Goal: Task Accomplishment & Management: Use online tool/utility

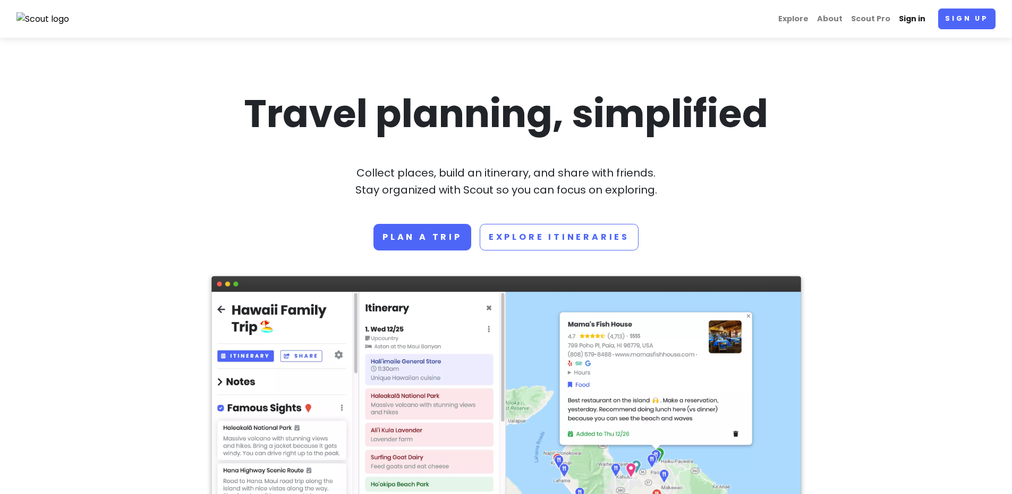
click at [919, 20] on link "Sign in" at bounding box center [912, 19] width 35 height 21
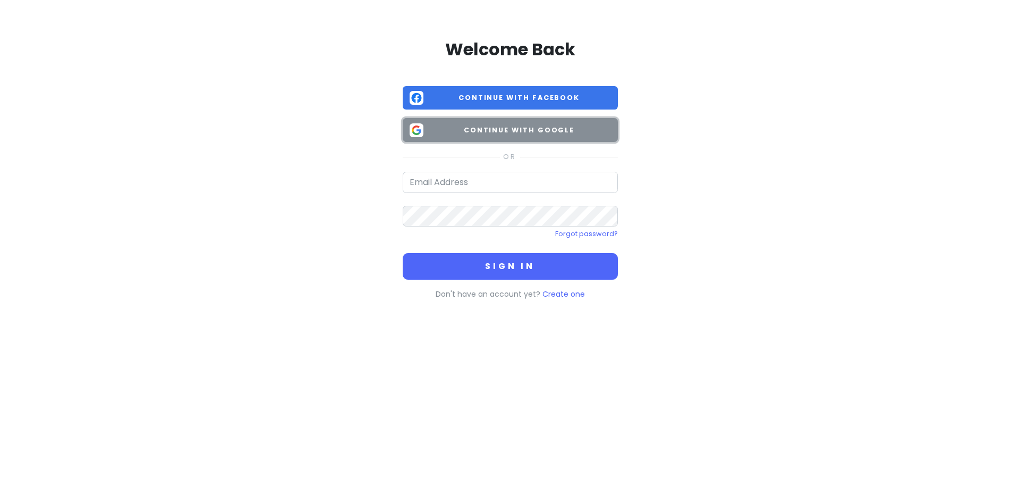
click at [529, 123] on button "Continue with Google" at bounding box center [510, 130] width 215 height 24
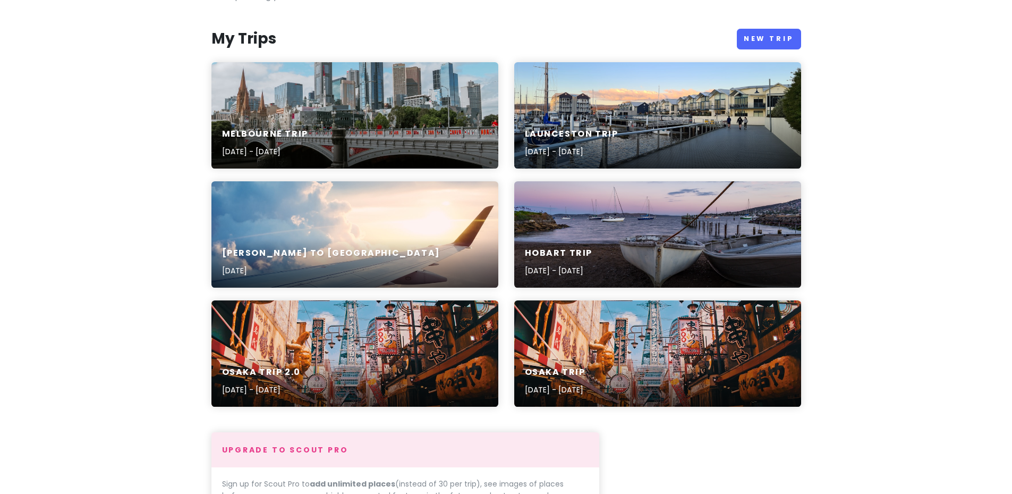
scroll to position [53, 0]
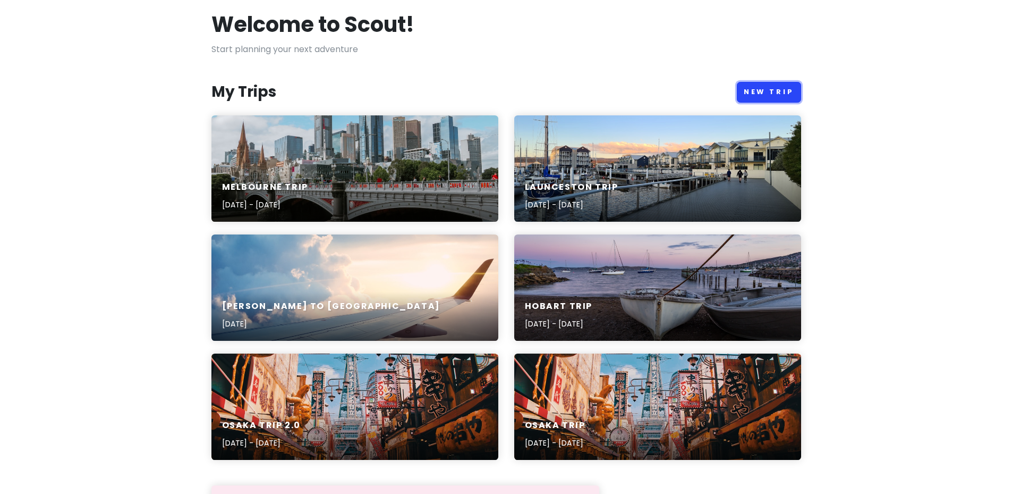
click at [768, 89] on link "New Trip" at bounding box center [769, 92] width 64 height 21
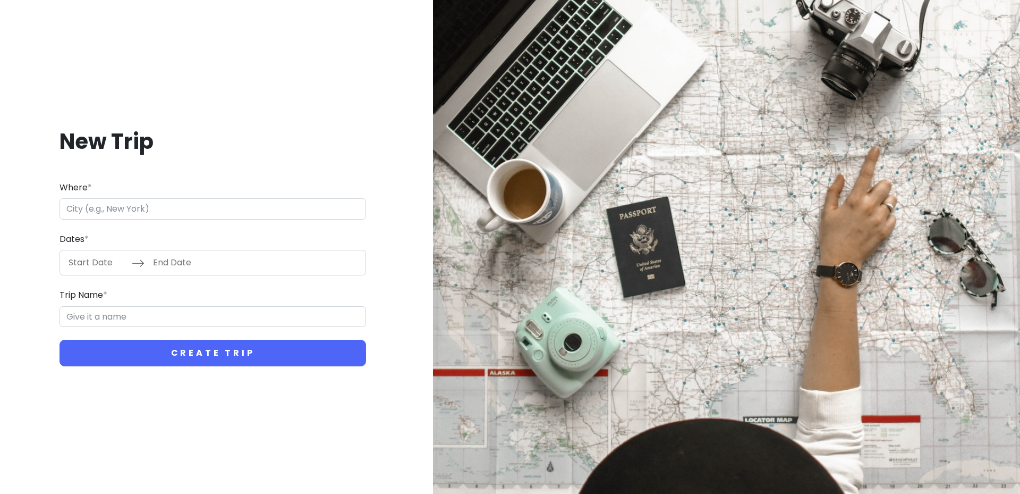
click at [215, 210] on input "Where *" at bounding box center [213, 208] width 307 height 21
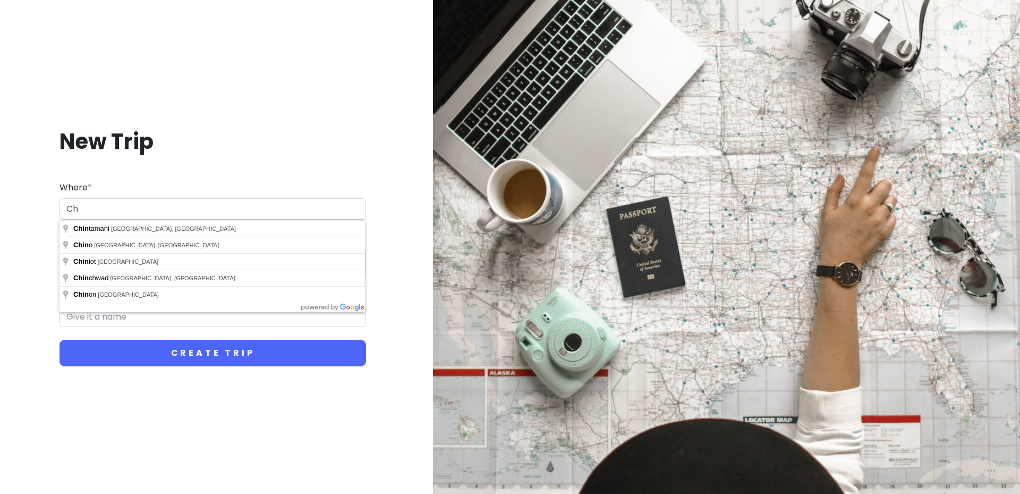
type input "C"
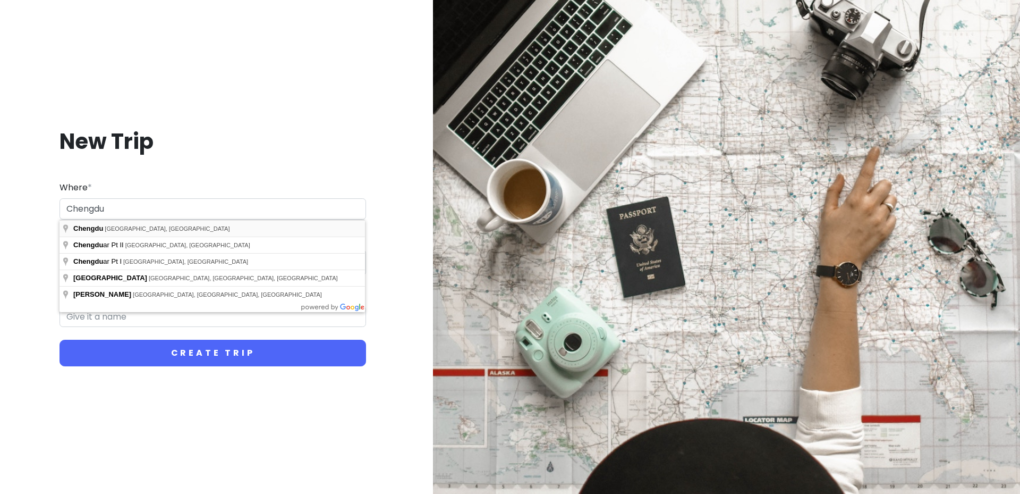
type input "[GEOGRAPHIC_DATA], [GEOGRAPHIC_DATA], [GEOGRAPHIC_DATA]"
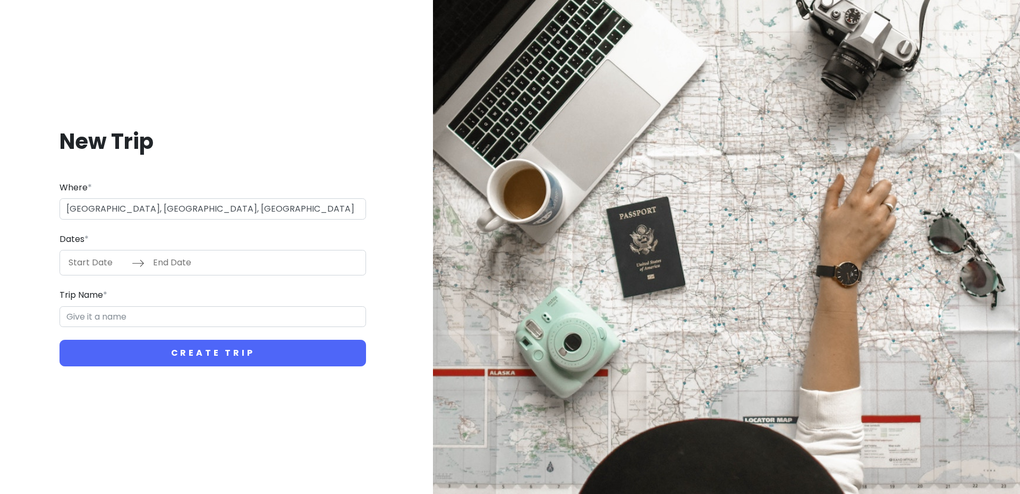
type input "Chengdu Trip"
click at [94, 266] on input "Start Date" at bounding box center [97, 262] width 69 height 24
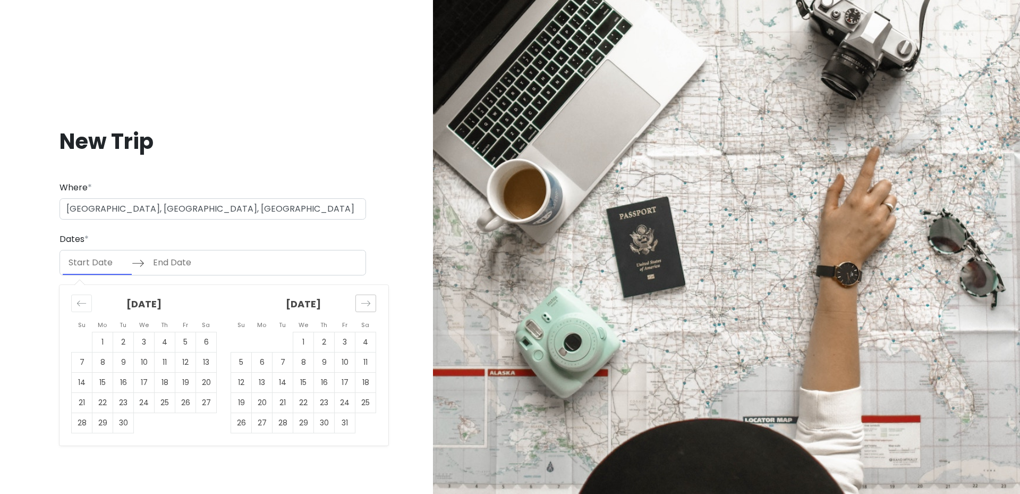
click at [359, 308] on div "Move forward to switch to the next month." at bounding box center [365, 303] width 21 height 18
click at [331, 404] on td "20" at bounding box center [324, 403] width 21 height 20
type input "[DATE]"
click at [368, 398] on td "22" at bounding box center [365, 403] width 21 height 20
type input "[DATE]"
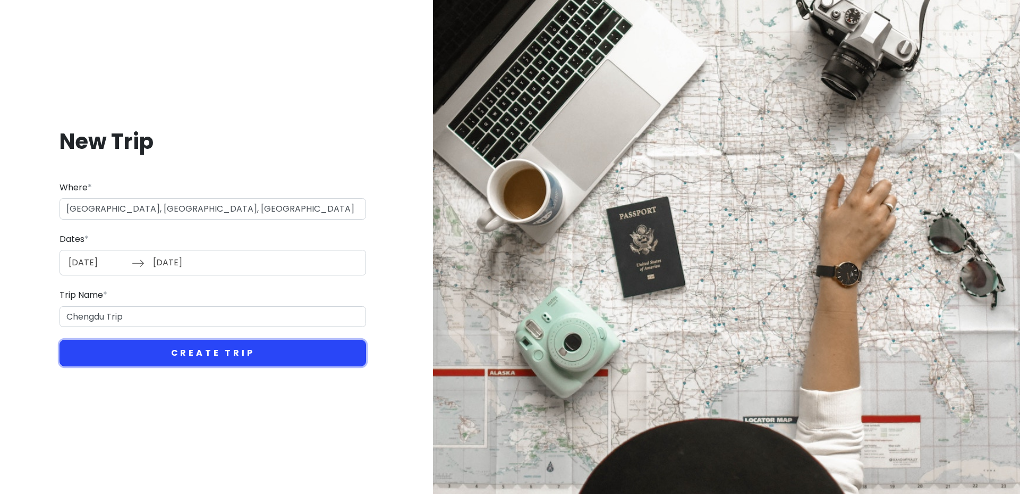
click at [207, 356] on button "Create Trip" at bounding box center [213, 353] width 307 height 27
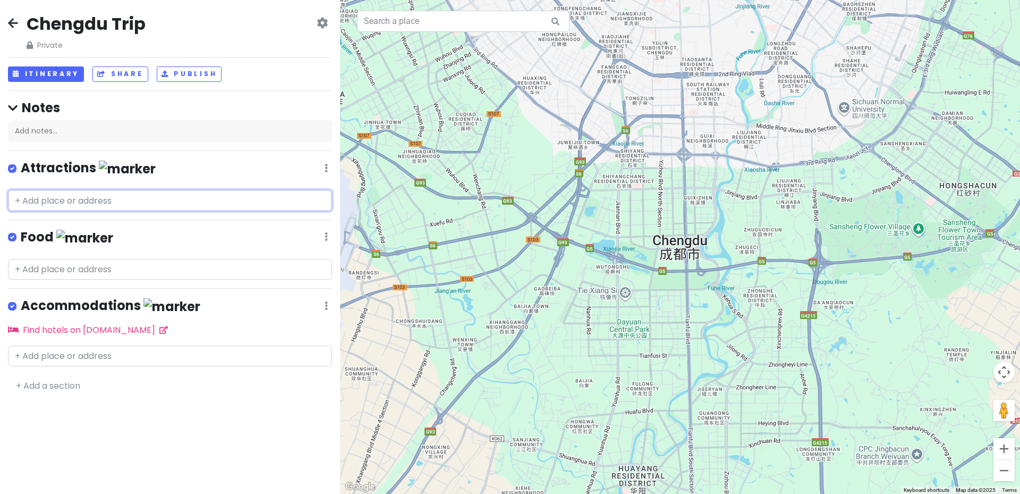
click at [115, 196] on input "text" at bounding box center [170, 200] width 324 height 21
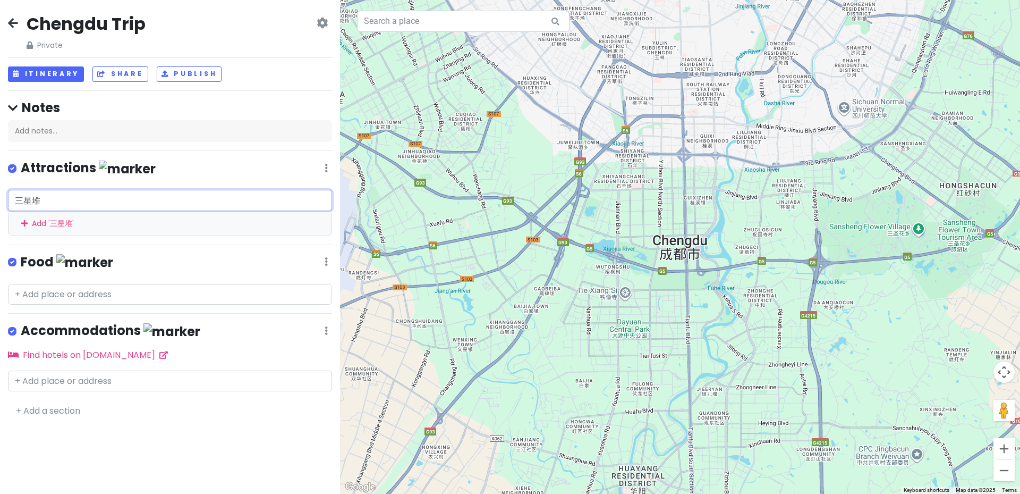
click at [80, 197] on input "三星堆" at bounding box center [170, 200] width 324 height 21
type input "三星堆"
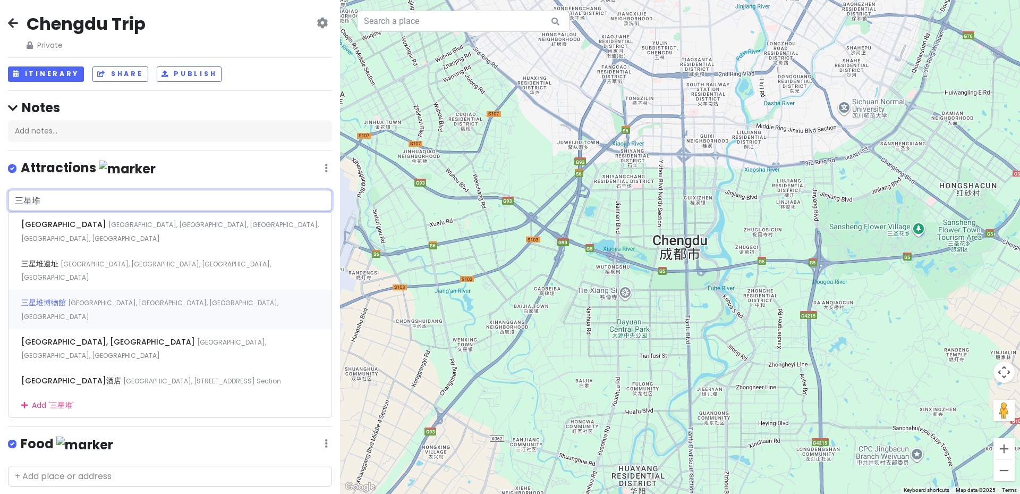
click at [75, 298] on span "[GEOGRAPHIC_DATA], [GEOGRAPHIC_DATA], [GEOGRAPHIC_DATA], [GEOGRAPHIC_DATA]" at bounding box center [149, 309] width 257 height 23
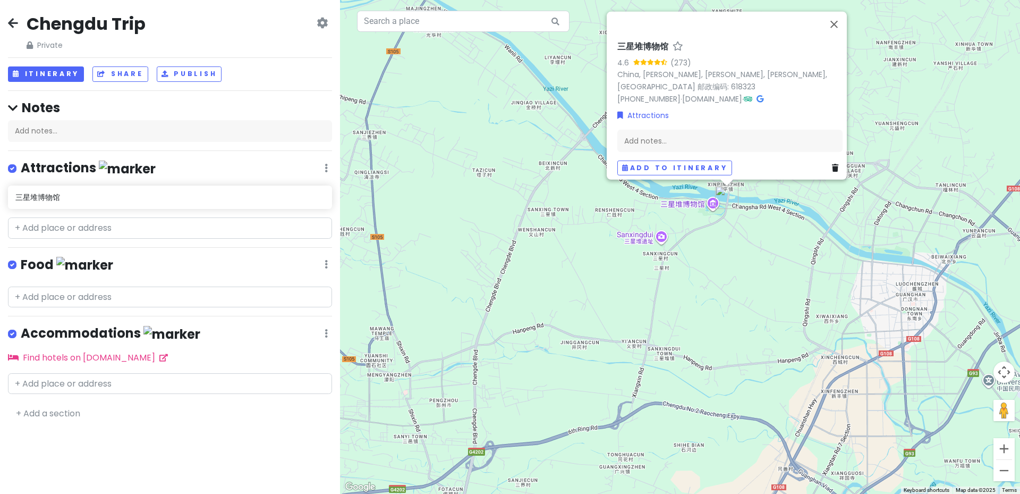
drag, startPoint x: 670, startPoint y: 332, endPoint x: 534, endPoint y: 305, distance: 138.1
click at [534, 305] on div "三星堆博物馆 4.6 (273) [GEOGRAPHIC_DATA], [PERSON_NAME], [PERSON_NAME], [PERSON_NAME]…" at bounding box center [680, 247] width 680 height 494
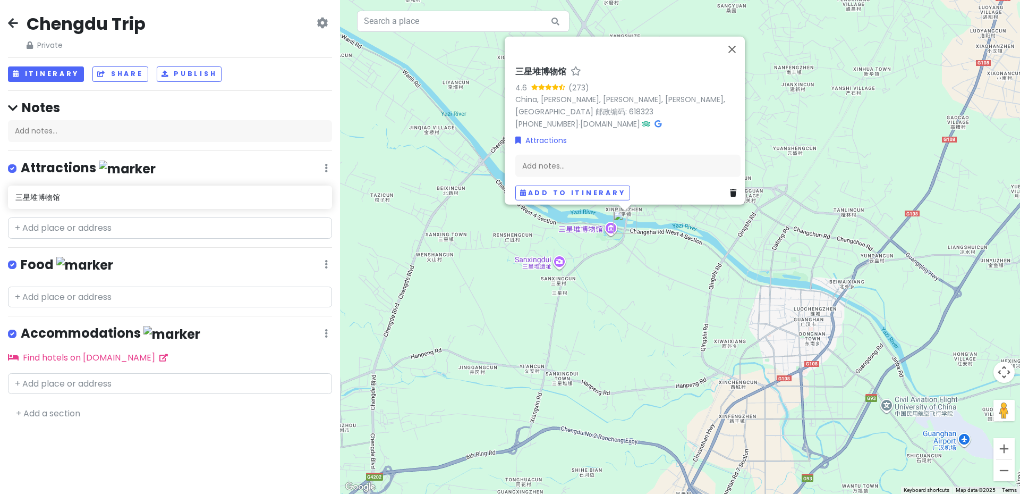
drag, startPoint x: 587, startPoint y: 292, endPoint x: 483, endPoint y: 319, distance: 107.2
click at [483, 319] on div "三星堆博物馆 4.6 (273) [GEOGRAPHIC_DATA], [PERSON_NAME], [PERSON_NAME], [PERSON_NAME]…" at bounding box center [680, 247] width 680 height 494
click at [733, 40] on button "Close" at bounding box center [732, 49] width 26 height 26
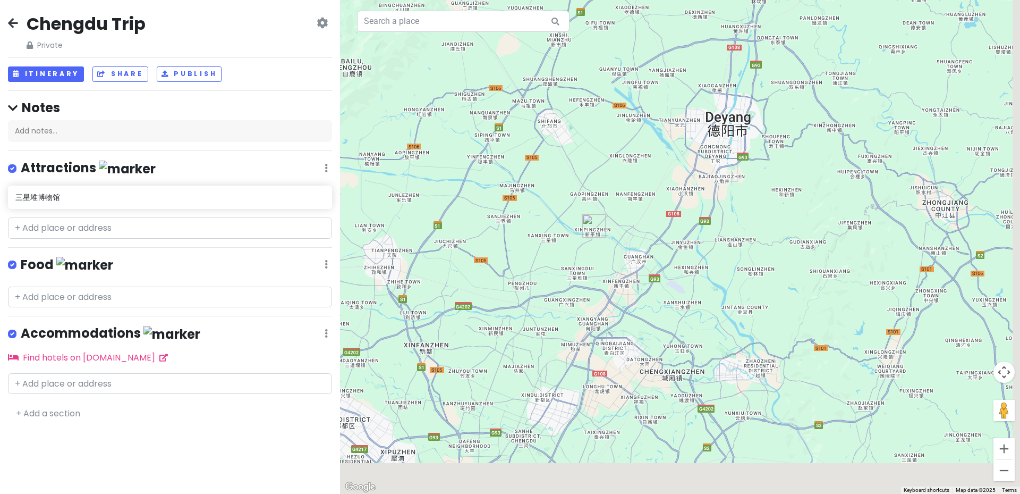
drag, startPoint x: 595, startPoint y: 336, endPoint x: 571, endPoint y: 287, distance: 54.4
click at [571, 287] on div at bounding box center [680, 247] width 680 height 494
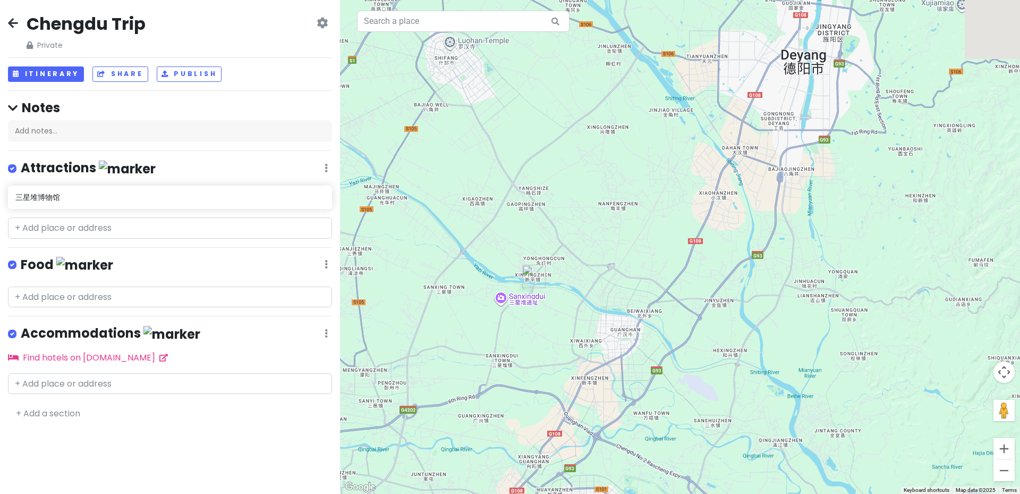
drag, startPoint x: 635, startPoint y: 222, endPoint x: 615, endPoint y: 292, distance: 73.6
click at [615, 292] on div at bounding box center [680, 247] width 680 height 494
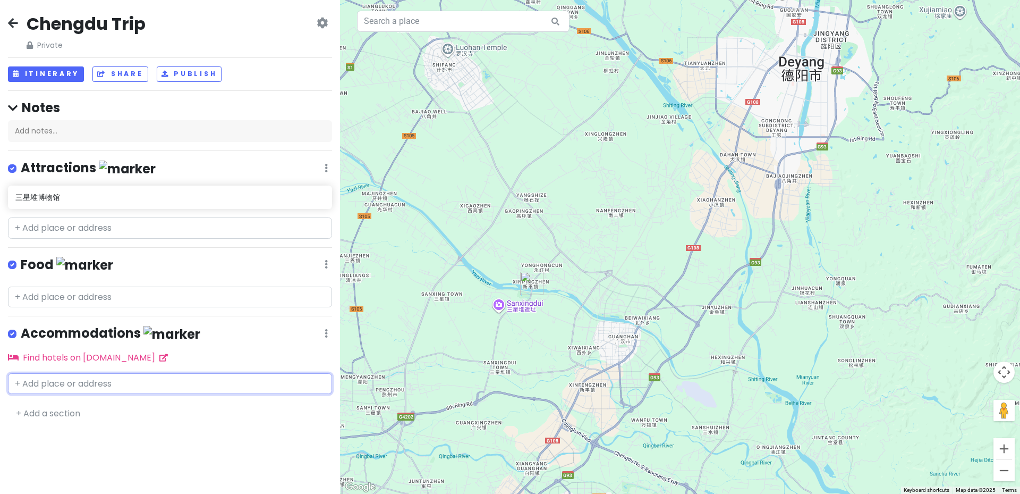
click at [73, 379] on input "text" at bounding box center [170, 383] width 324 height 21
paste input "[GEOGRAPHIC_DATA]"
drag, startPoint x: 88, startPoint y: 384, endPoint x: -176, endPoint y: 369, distance: 264.5
click at [0, 369] on html "Chengdu Trip Private Change Dates Make a Copy Delete Trip Go Pro ⚡️ Give Feedba…" at bounding box center [510, 247] width 1020 height 494
click at [93, 382] on input "[GEOGRAPHIC_DATA]" at bounding box center [170, 383] width 324 height 21
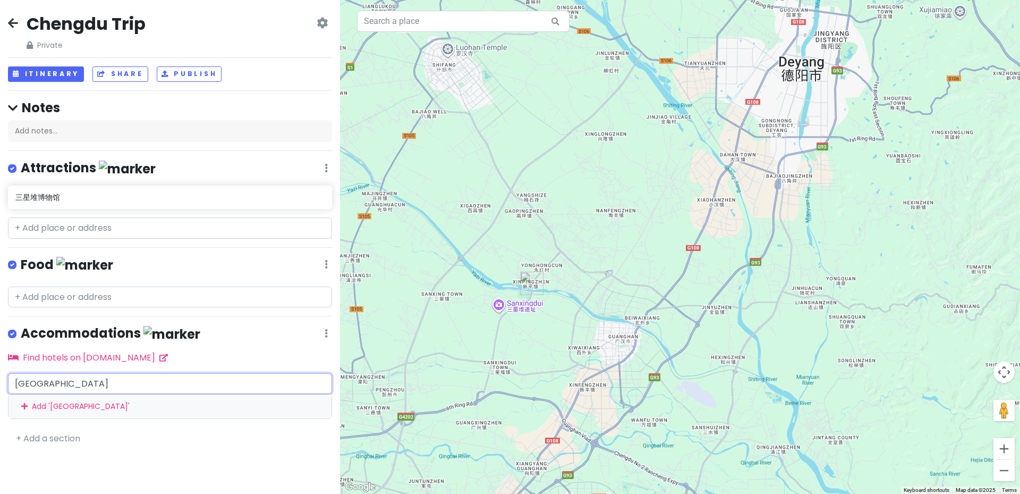
click at [93, 382] on input "[GEOGRAPHIC_DATA]" at bounding box center [170, 383] width 324 height 21
paste input "[GEOGRAPHIC_DATA],[GEOGRAPHIC_DATA]"
type input "[GEOGRAPHIC_DATA],[GEOGRAPHIC_DATA]"
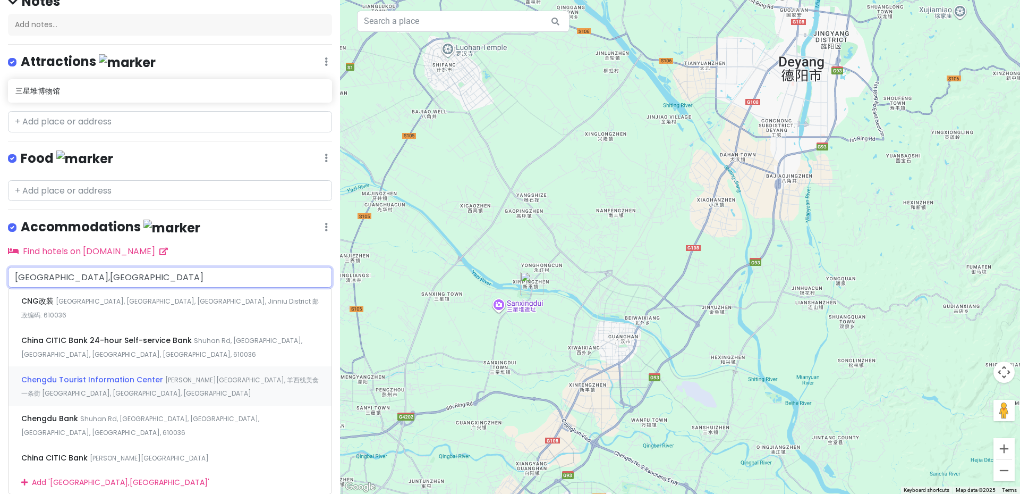
scroll to position [116, 0]
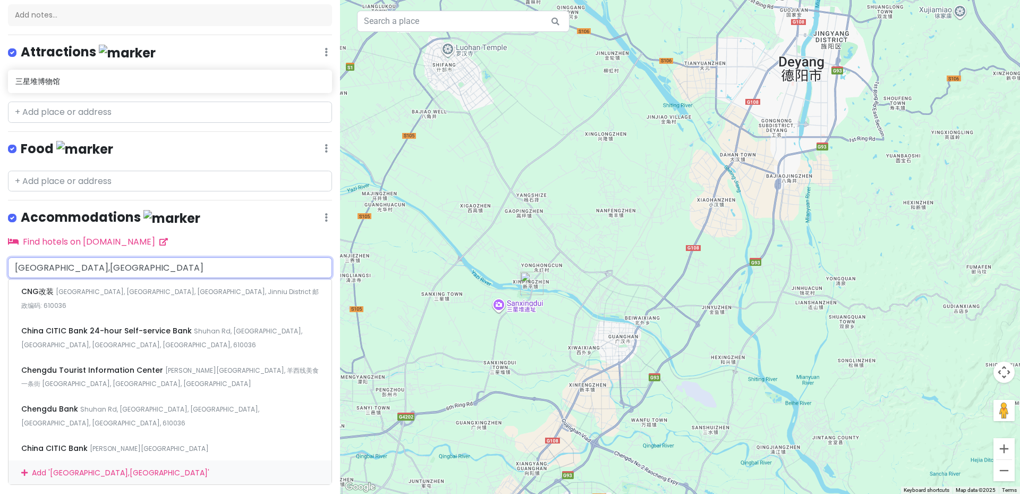
click at [146, 460] on div "Add ' [GEOGRAPHIC_DATA],CN '" at bounding box center [170, 472] width 323 height 24
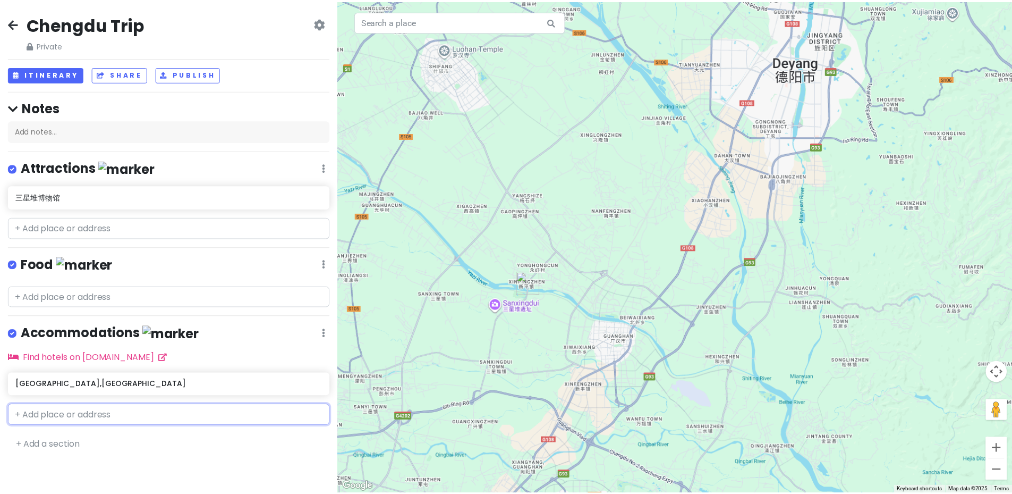
scroll to position [0, 0]
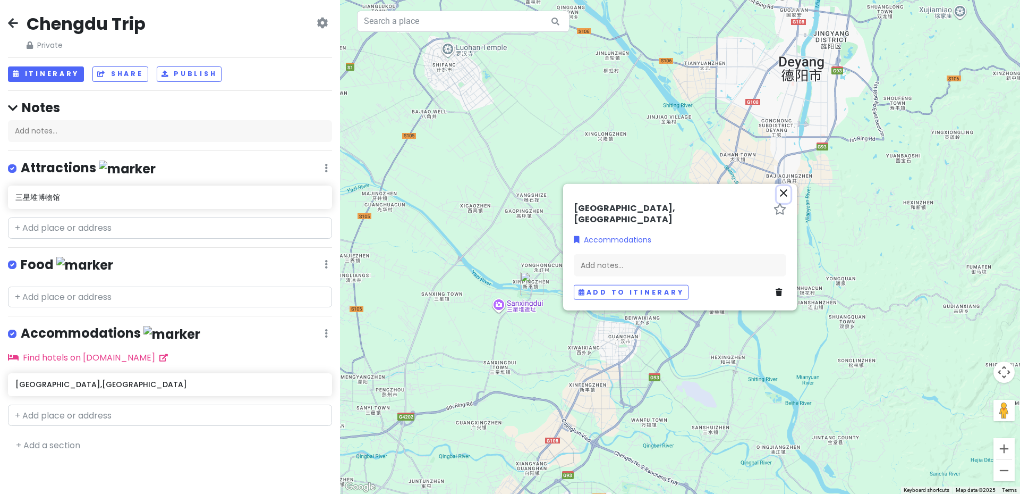
click at [786, 199] on icon "close" at bounding box center [783, 192] width 13 height 13
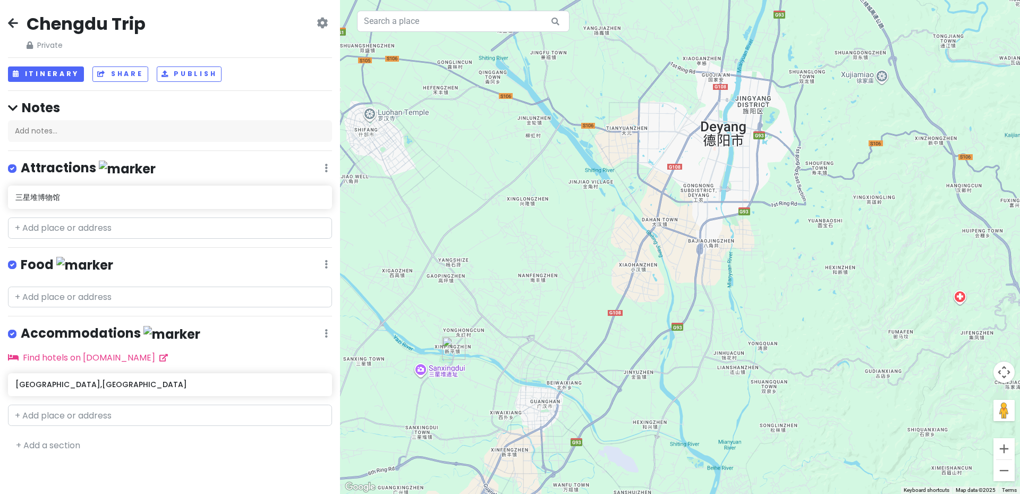
drag, startPoint x: 627, startPoint y: 276, endPoint x: 547, endPoint y: 344, distance: 104.8
click at [547, 344] on div at bounding box center [680, 247] width 680 height 494
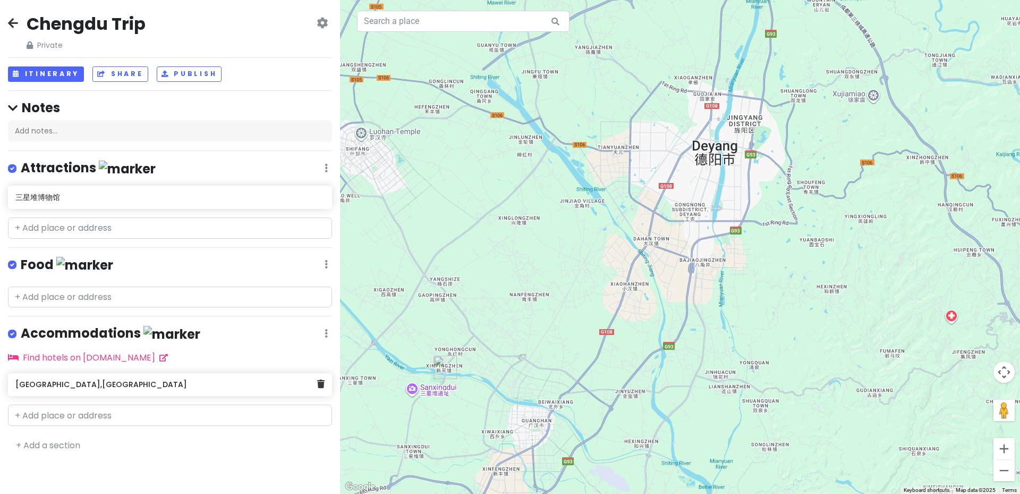
click at [222, 388] on div "[GEOGRAPHIC_DATA],[GEOGRAPHIC_DATA]" at bounding box center [165, 384] width 301 height 15
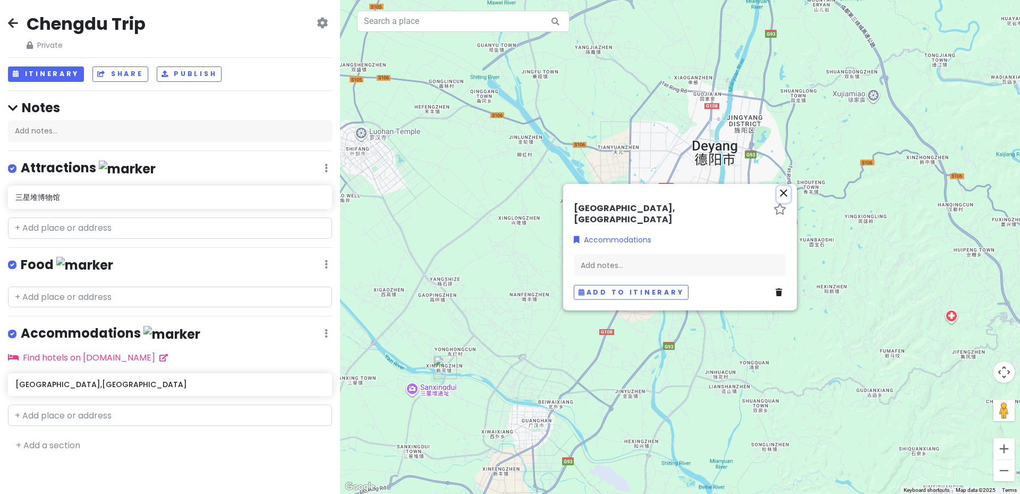
click at [786, 199] on icon "close" at bounding box center [783, 192] width 13 height 13
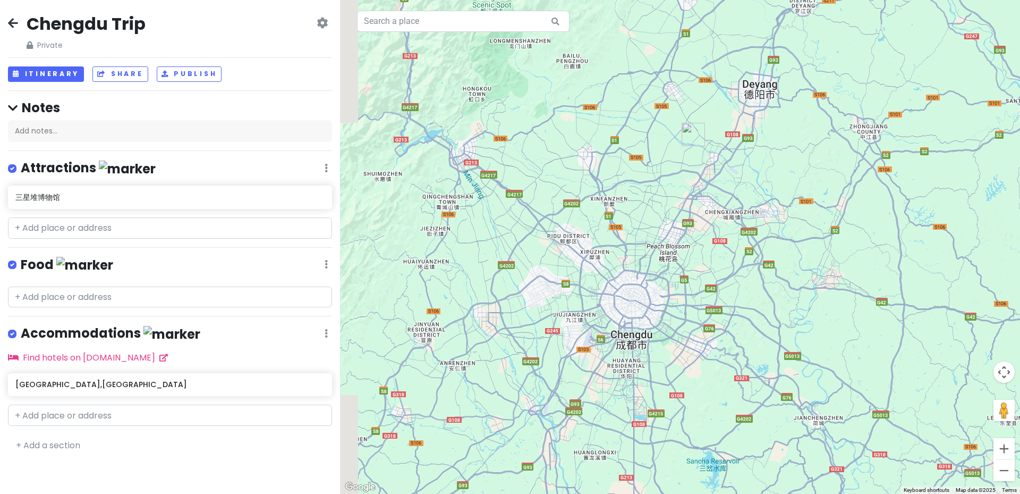
drag, startPoint x: 741, startPoint y: 321, endPoint x: 778, endPoint y: 169, distance: 156.4
click at [778, 169] on div at bounding box center [680, 247] width 680 height 494
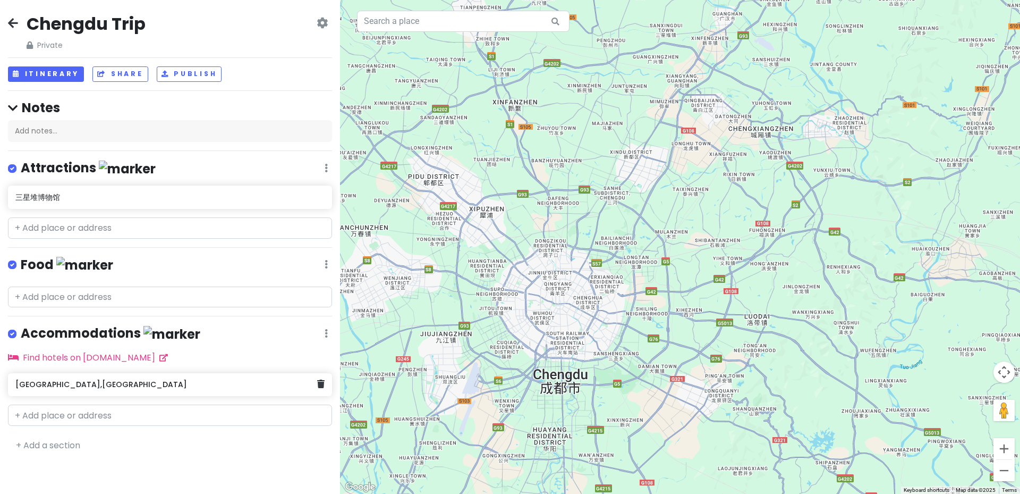
click at [169, 383] on h6 "[GEOGRAPHIC_DATA],[GEOGRAPHIC_DATA]" at bounding box center [165, 384] width 301 height 10
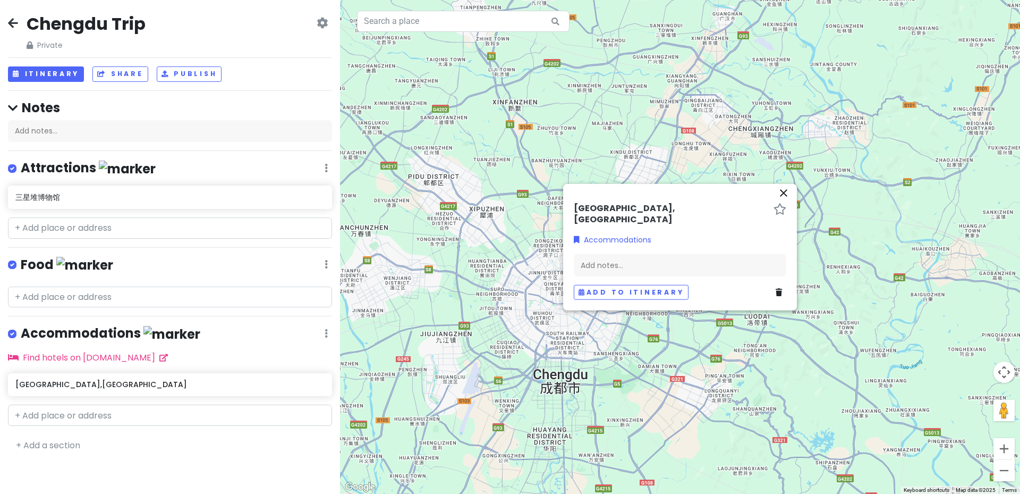
click at [786, 287] on link at bounding box center [781, 292] width 11 height 12
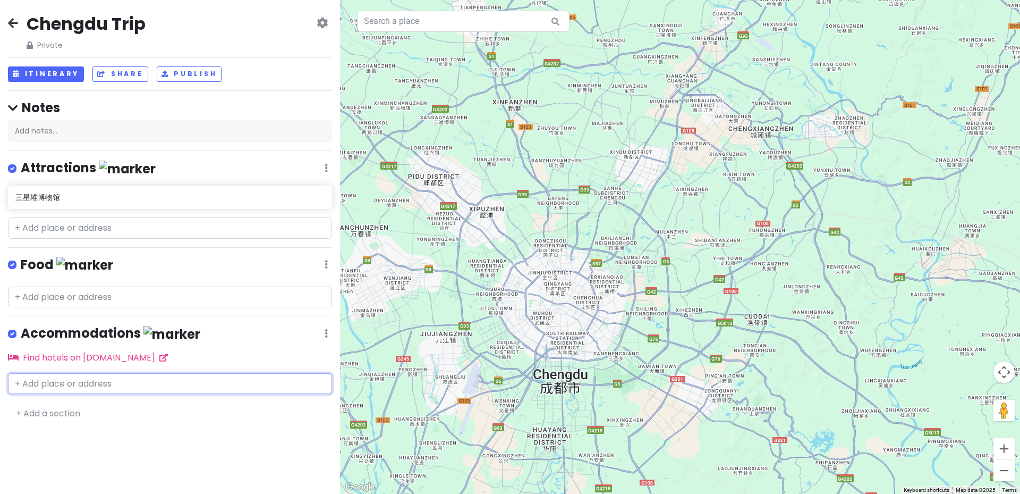
click at [64, 378] on input "text" at bounding box center [170, 383] width 324 height 21
paste input "[GEOGRAPHIC_DATA]"
type input "[GEOGRAPHIC_DATA]"
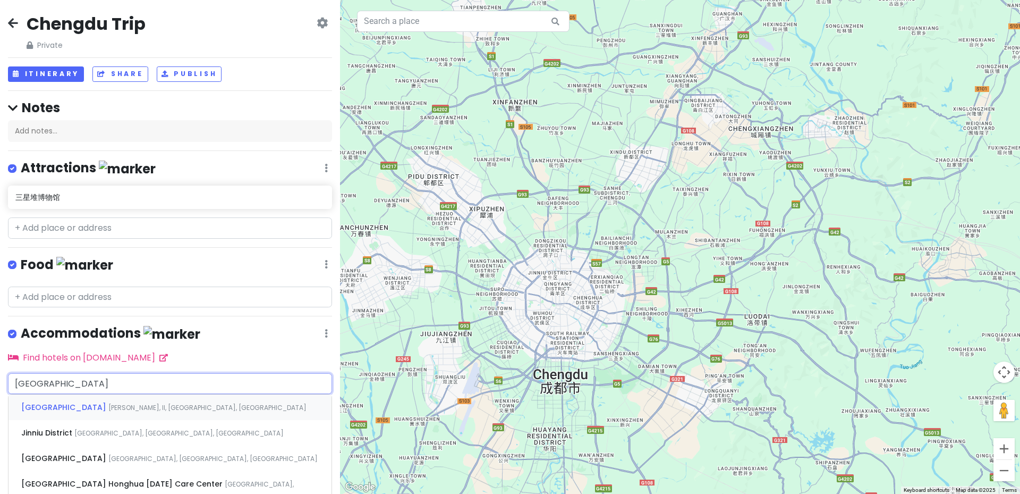
click at [112, 403] on span "[PERSON_NAME], II, [GEOGRAPHIC_DATA], [GEOGRAPHIC_DATA]" at bounding box center [207, 407] width 198 height 9
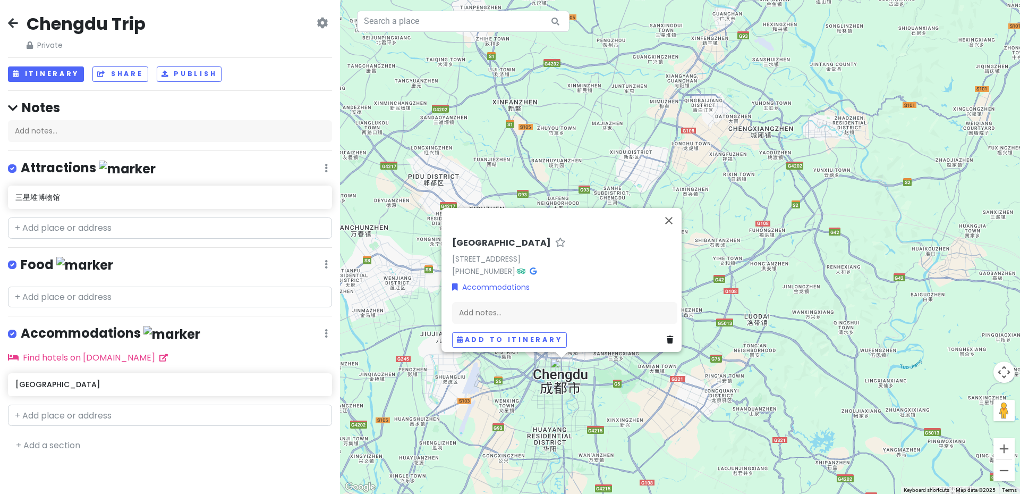
drag, startPoint x: 645, startPoint y: 250, endPoint x: 438, endPoint y: 252, distance: 207.2
click at [442, 252] on div "ChanYin Hotel [STREET_ADDRESS] [PHONE_NUMBER] · Accommodations Add notes... Add…" at bounding box center [562, 280] width 240 height 144
copy link "[STREET_ADDRESS]"
click at [672, 211] on button "Close" at bounding box center [669, 221] width 26 height 26
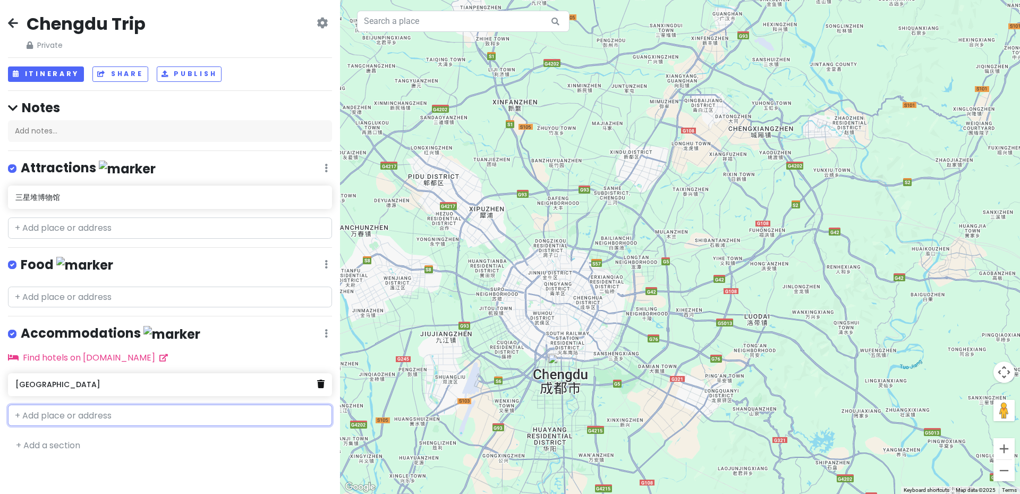
click at [318, 386] on link at bounding box center [320, 384] width 7 height 14
click at [175, 383] on input "text" at bounding box center [170, 383] width 324 height 21
paste input "[GEOGRAPHIC_DATA]"
type input "[GEOGRAPHIC_DATA]"
click at [125, 355] on link "Find hotels on [DOMAIN_NAME]" at bounding box center [88, 357] width 160 height 12
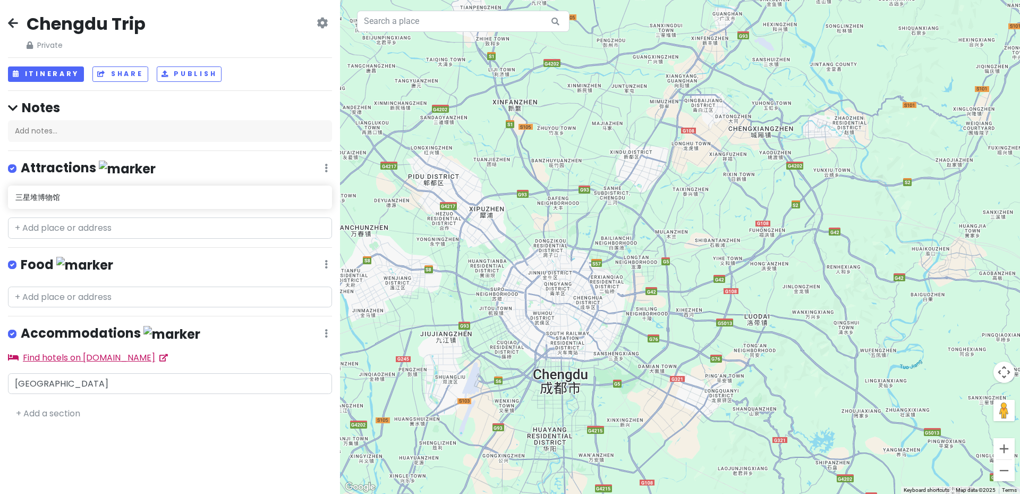
click at [138, 351] on link "Find hotels on [DOMAIN_NAME]" at bounding box center [88, 357] width 160 height 12
click at [323, 337] on div "Accommodations Edit Reorder Delete List" at bounding box center [170, 336] width 324 height 22
click at [325, 334] on icon at bounding box center [326, 333] width 3 height 9
click at [192, 436] on div "Chengdu Trip Private Change Dates Make a Copy Delete Trip Go Pro ⚡️ Give Feedba…" at bounding box center [170, 247] width 340 height 494
click at [49, 409] on link "+ Add a section" at bounding box center [48, 413] width 64 height 12
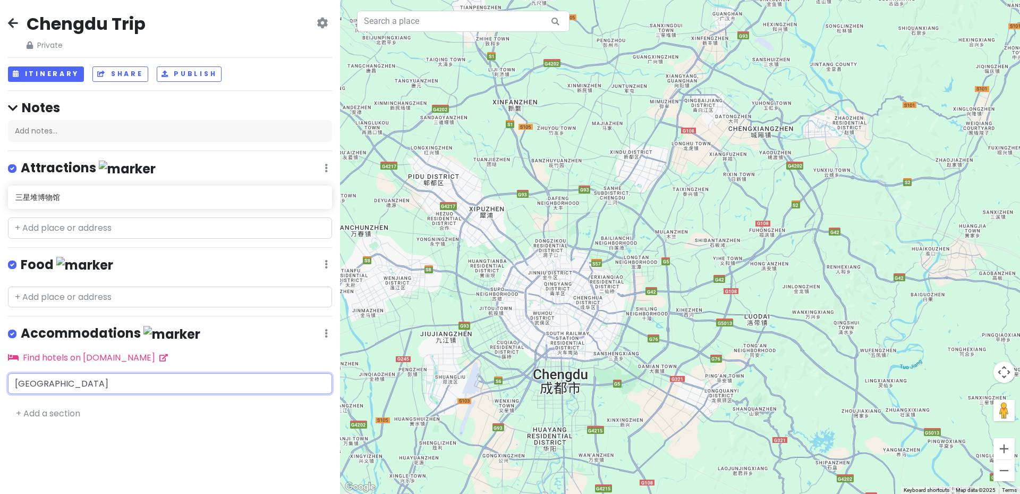
click at [80, 383] on input "[GEOGRAPHIC_DATA]" at bounding box center [170, 383] width 324 height 21
click at [77, 403] on div "Add ' [GEOGRAPHIC_DATA] '" at bounding box center [170, 406] width 323 height 24
click at [103, 387] on div "[GEOGRAPHIC_DATA]" at bounding box center [165, 384] width 301 height 15
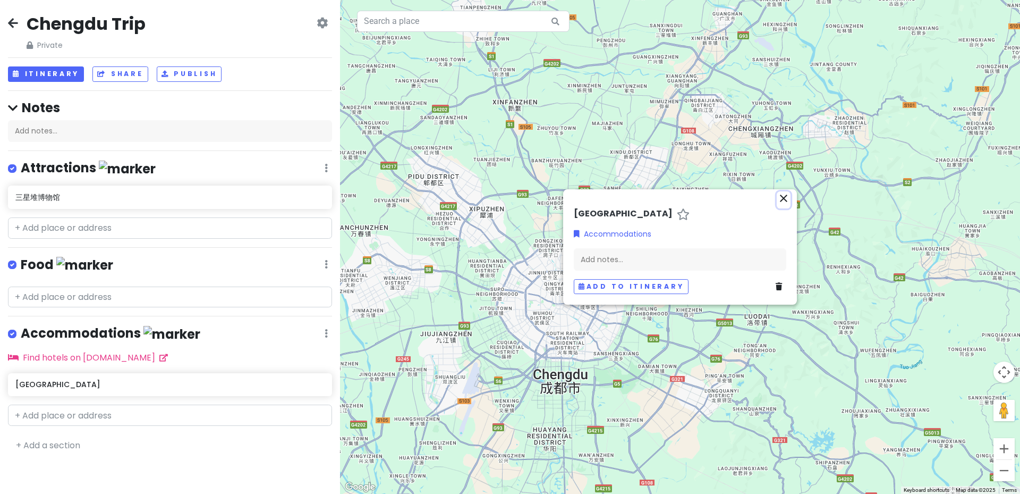
click at [787, 202] on icon "close" at bounding box center [783, 198] width 13 height 13
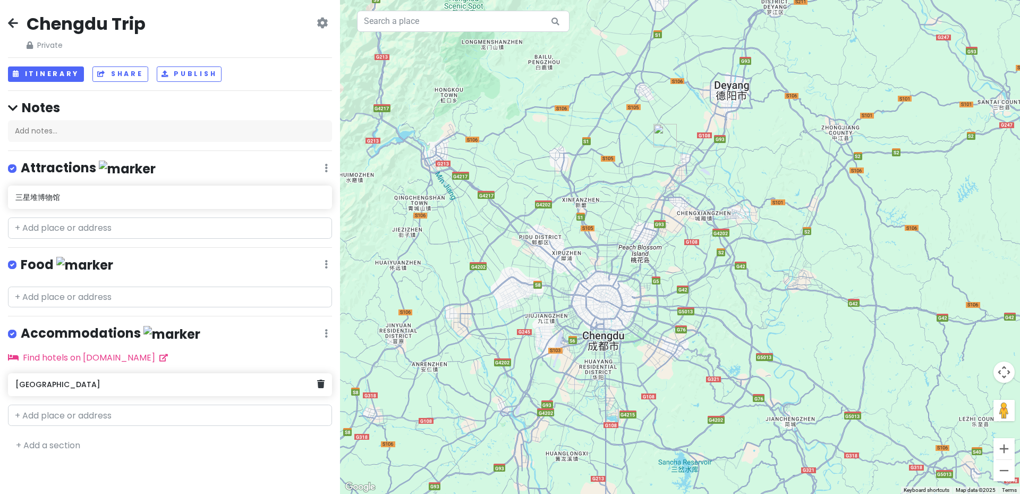
click at [132, 383] on h6 "[GEOGRAPHIC_DATA]" at bounding box center [165, 384] width 301 height 10
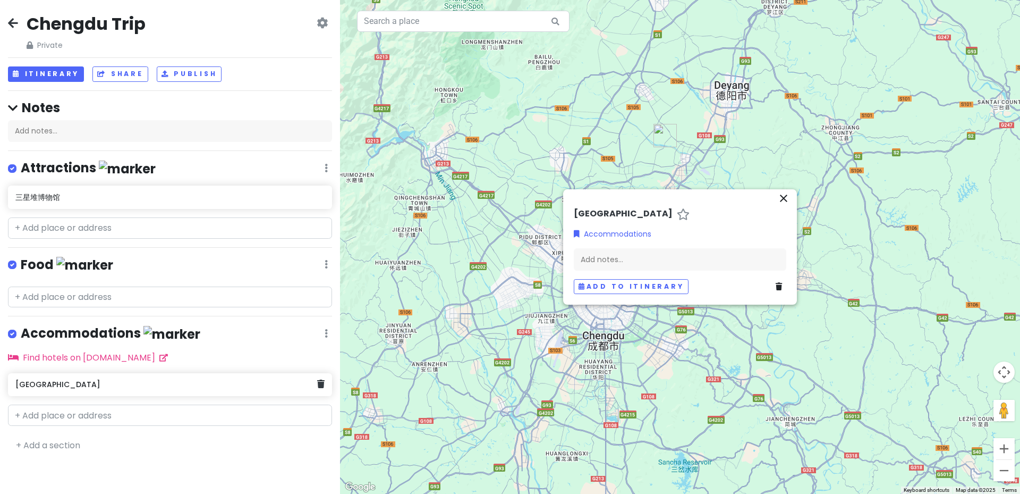
click at [132, 383] on h6 "[GEOGRAPHIC_DATA]" at bounding box center [165, 384] width 301 height 10
click at [58, 74] on button "Itinerary" at bounding box center [46, 73] width 76 height 15
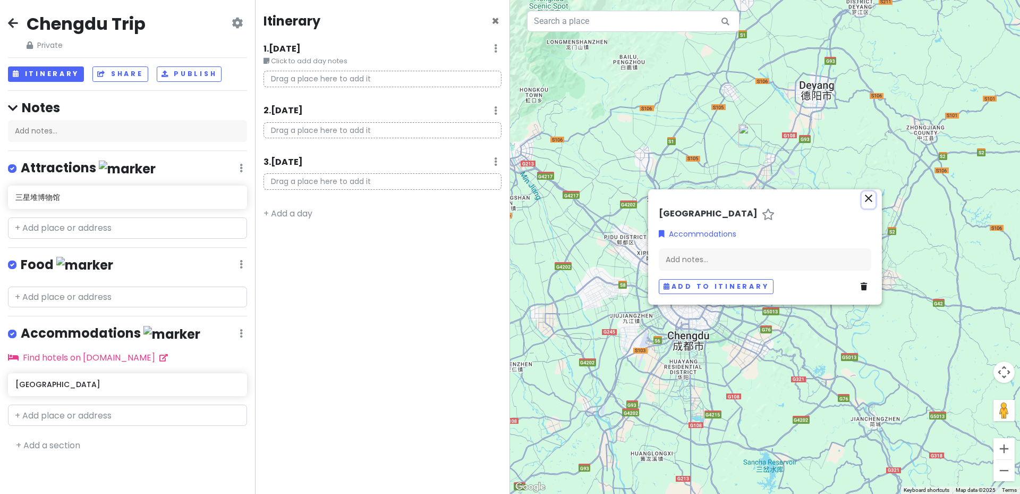
click at [870, 202] on icon "close" at bounding box center [868, 198] width 13 height 13
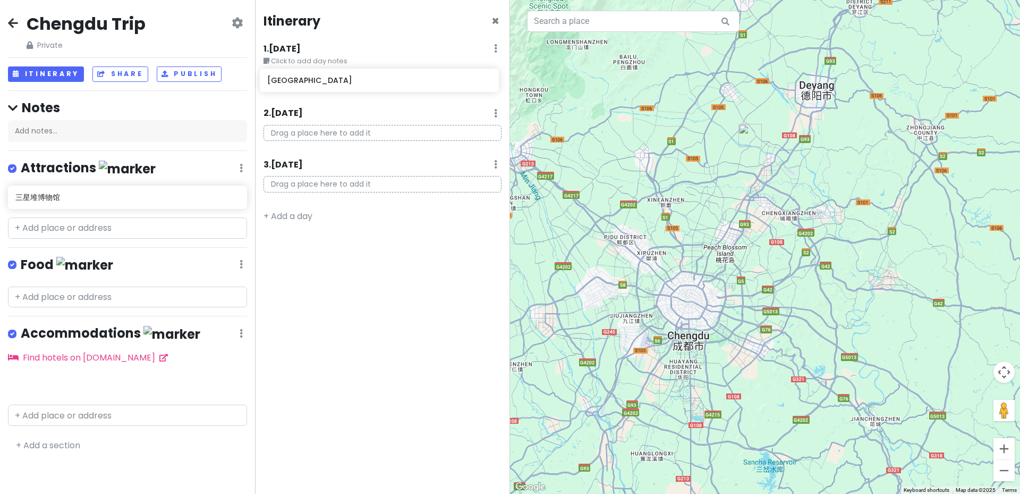
drag, startPoint x: 68, startPoint y: 382, endPoint x: 320, endPoint y: 81, distance: 392.6
click at [320, 81] on div "Chengdu Trip Private Change Dates Make a Copy Delete Trip Go Pro ⚡️ Give Feedba…" at bounding box center [510, 247] width 1020 height 494
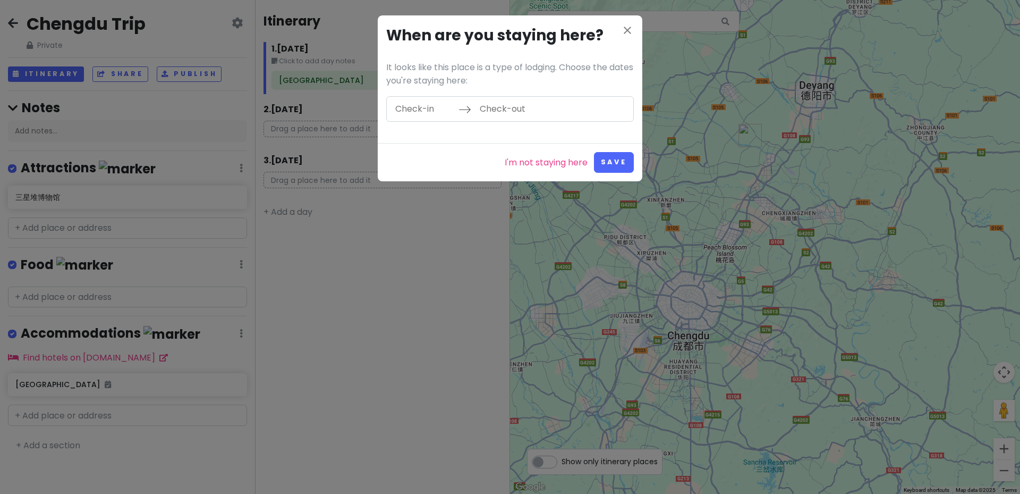
click at [415, 107] on input "Check-in" at bounding box center [423, 109] width 69 height 24
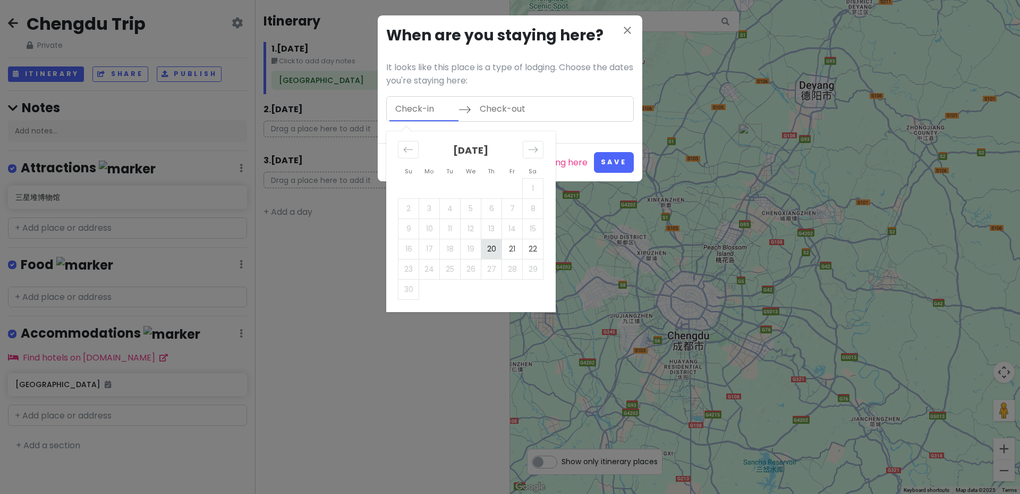
click at [490, 250] on td "20" at bounding box center [491, 249] width 21 height 20
type input "[DATE]"
click at [530, 249] on td "22" at bounding box center [533, 249] width 21 height 20
type input "[DATE]"
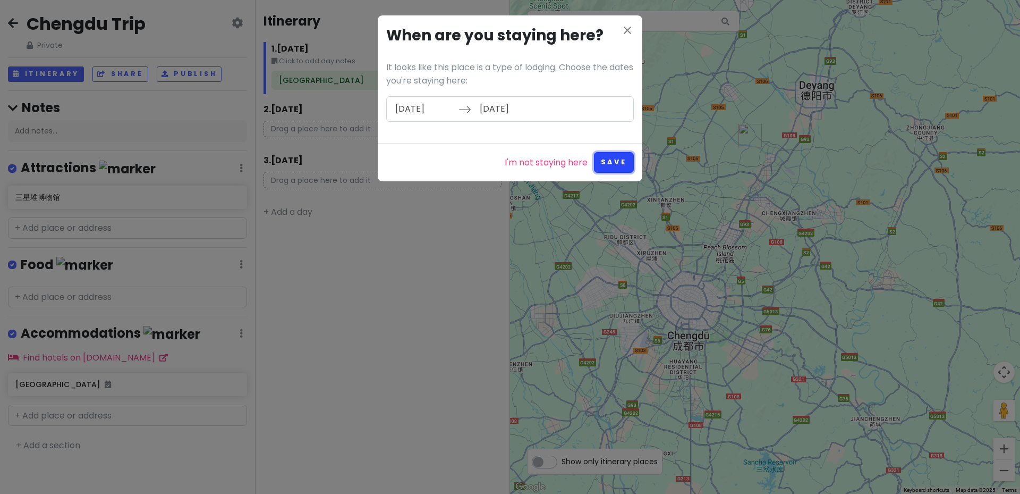
click at [613, 156] on button "Save" at bounding box center [614, 162] width 40 height 21
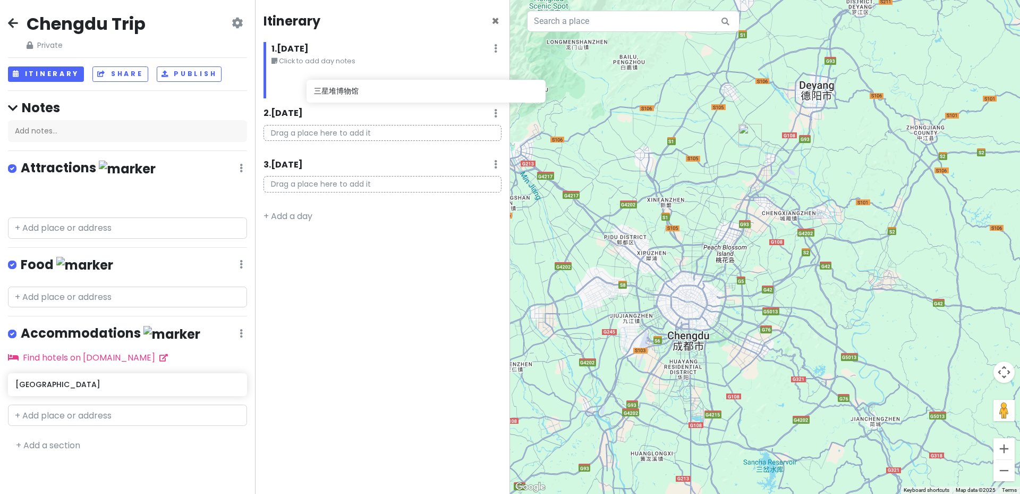
drag, startPoint x: 109, startPoint y: 201, endPoint x: 408, endPoint y: 96, distance: 316.6
click at [408, 96] on div "Chengdu Trip Private Change Dates Make a Copy Delete Trip Go Pro ⚡️ Give Feedba…" at bounding box center [510, 247] width 1020 height 494
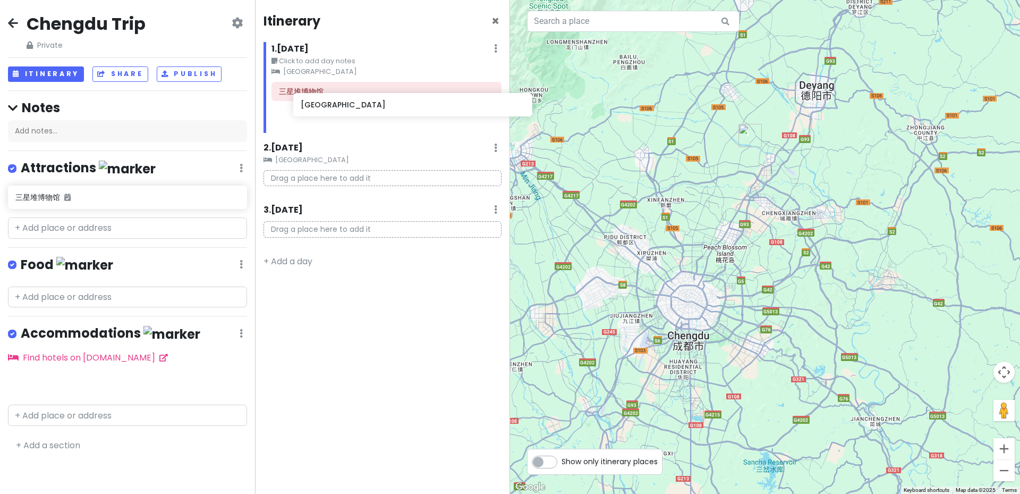
drag, startPoint x: 149, startPoint y: 334, endPoint x: 377, endPoint y: 109, distance: 320.1
click at [377, 109] on div "Chengdu Trip Private Change Dates Make a Copy Delete Trip Go Pro ⚡️ Give Feedba…" at bounding box center [510, 247] width 1020 height 494
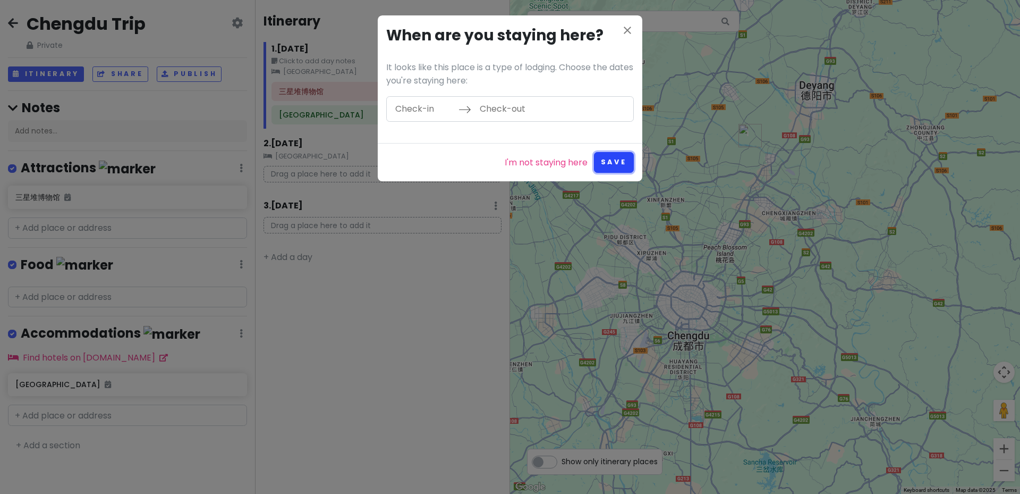
click at [607, 160] on button "Save" at bounding box center [614, 162] width 40 height 21
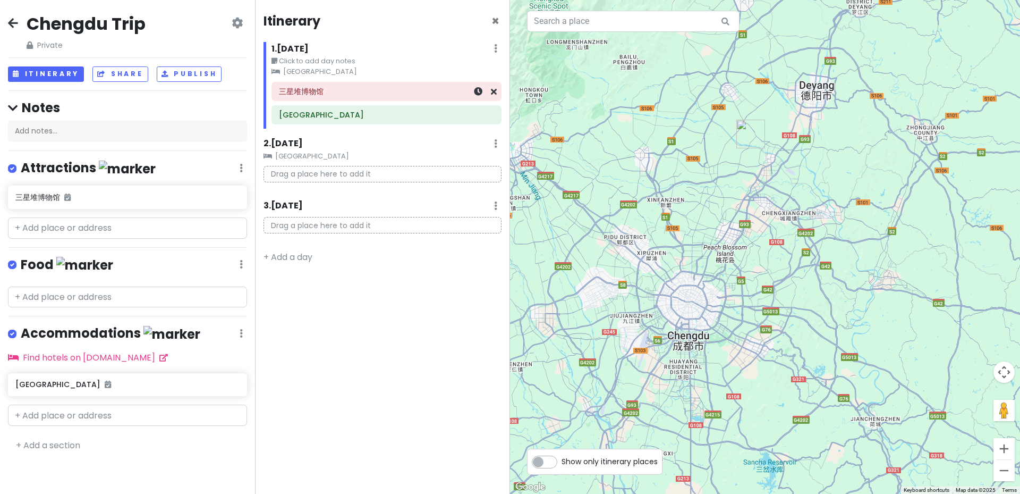
click at [375, 97] on div "三星堆博物馆" at bounding box center [386, 91] width 215 height 15
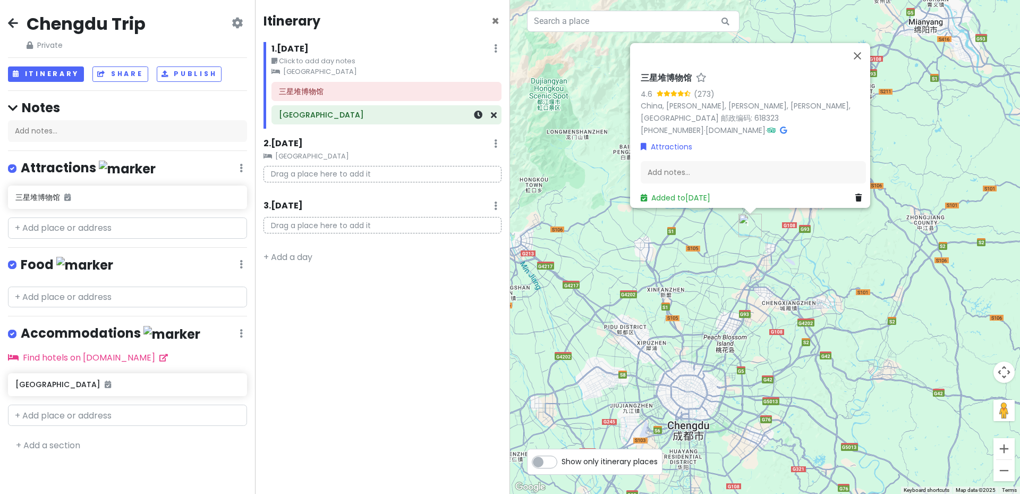
click at [358, 119] on h6 "[GEOGRAPHIC_DATA]" at bounding box center [386, 115] width 215 height 10
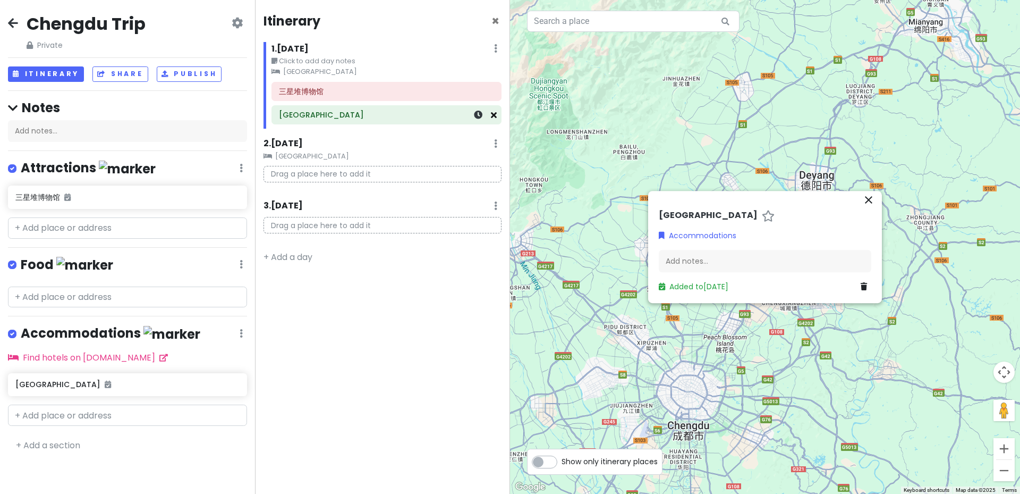
click at [492, 117] on icon at bounding box center [494, 115] width 6 height 9
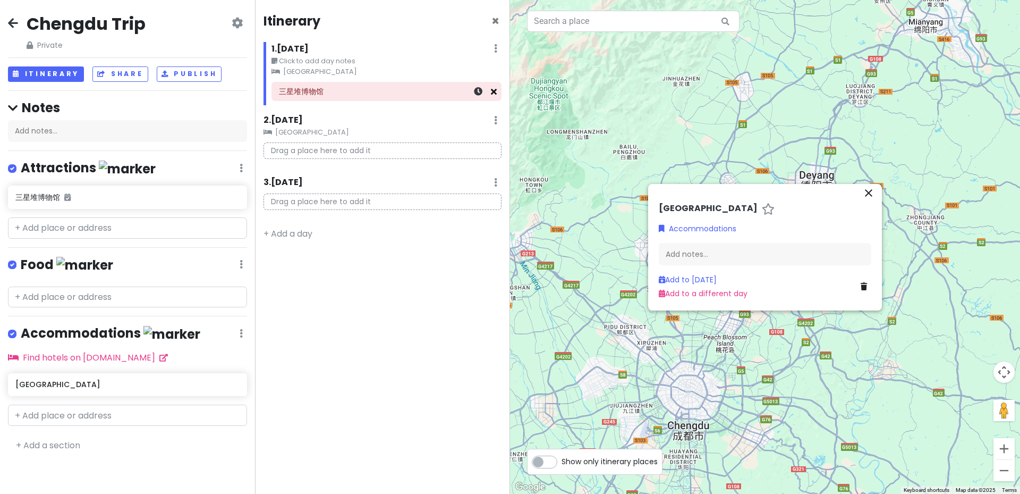
click at [494, 92] on icon at bounding box center [494, 91] width 6 height 9
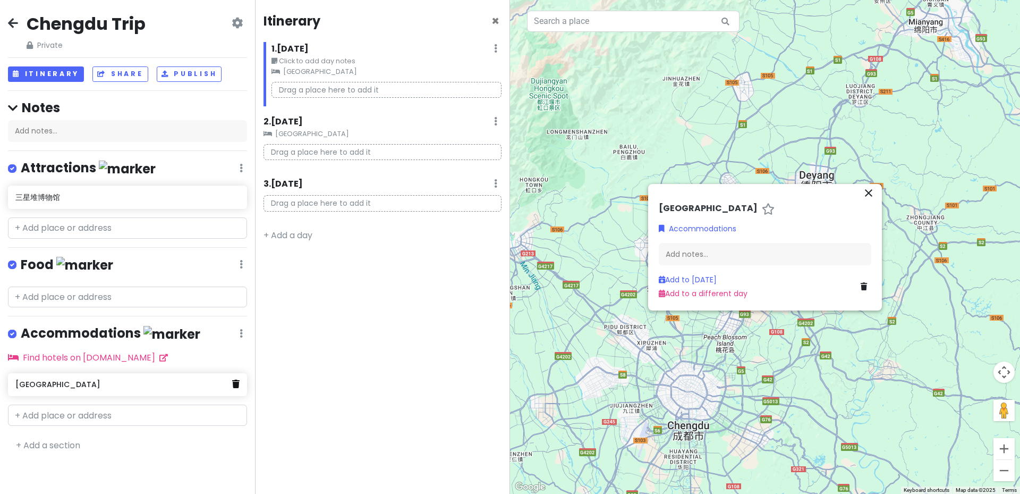
click at [233, 384] on icon at bounding box center [235, 383] width 7 height 9
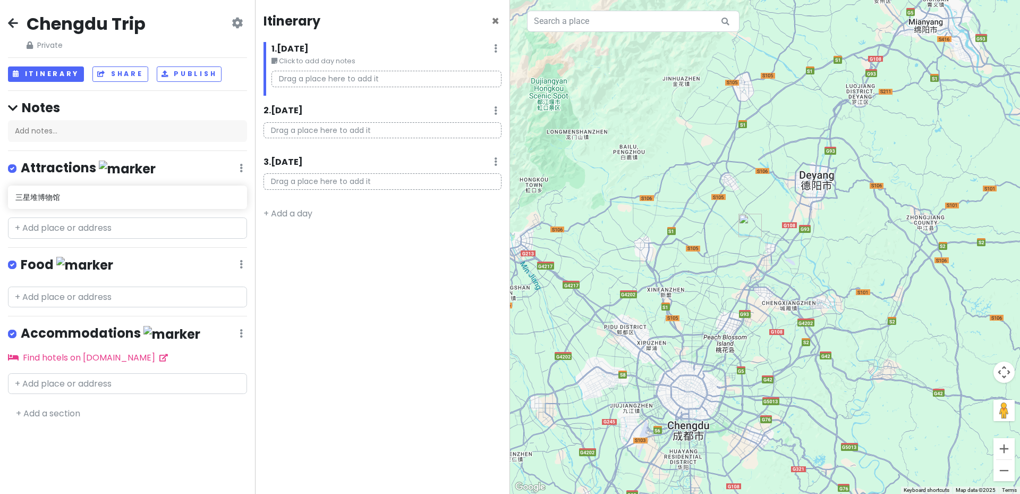
click at [14, 23] on icon at bounding box center [13, 23] width 10 height 9
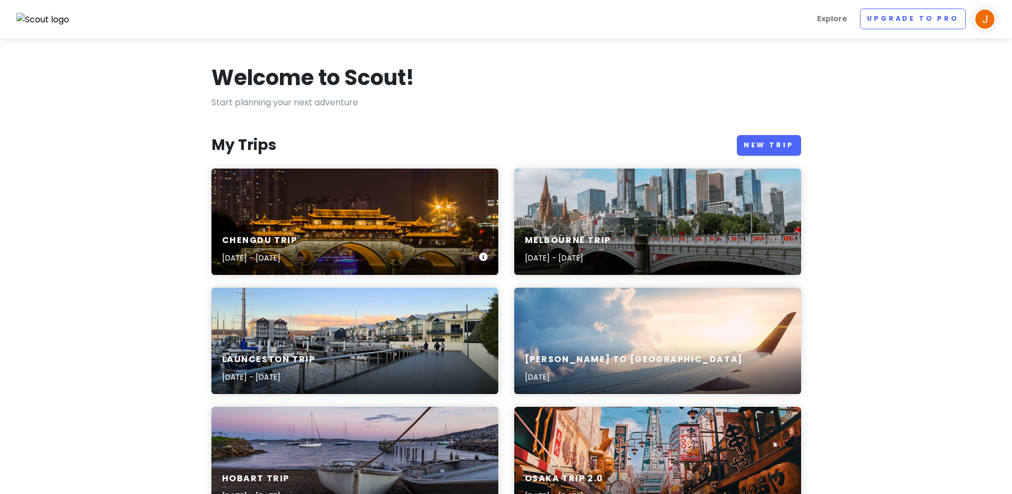
click at [400, 215] on div "Chengdu Trip [DATE] - [DATE]" at bounding box center [354, 221] width 287 height 106
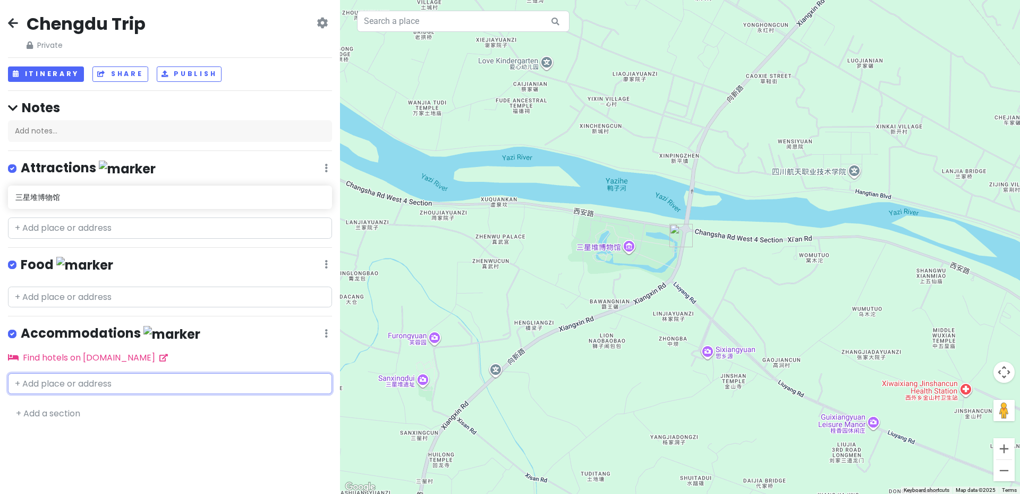
click at [91, 385] on input "text" at bounding box center [170, 383] width 324 height 21
click at [123, 380] on input "text" at bounding box center [170, 383] width 324 height 21
paste input "Jinniu District"
type input "Jinniu District"
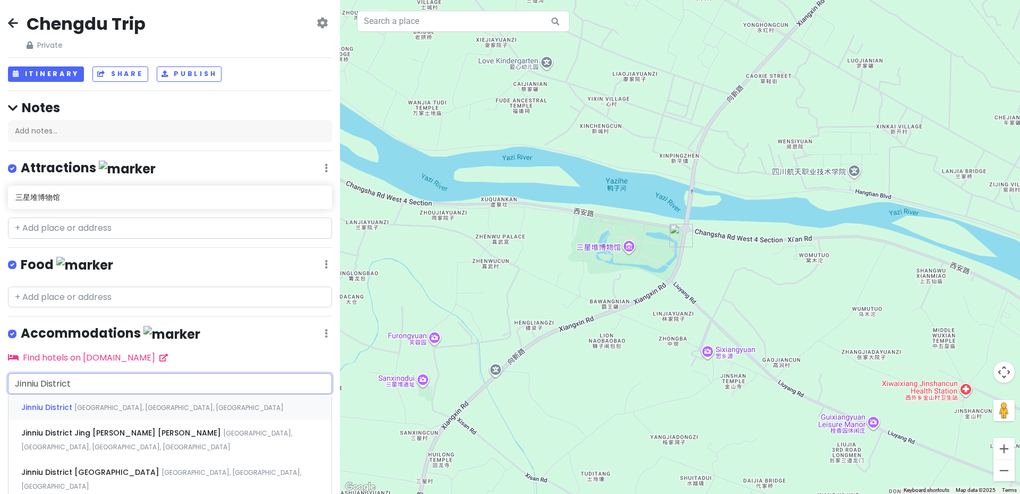
click at [117, 403] on span "[GEOGRAPHIC_DATA], [GEOGRAPHIC_DATA], [GEOGRAPHIC_DATA]" at bounding box center [178, 407] width 209 height 9
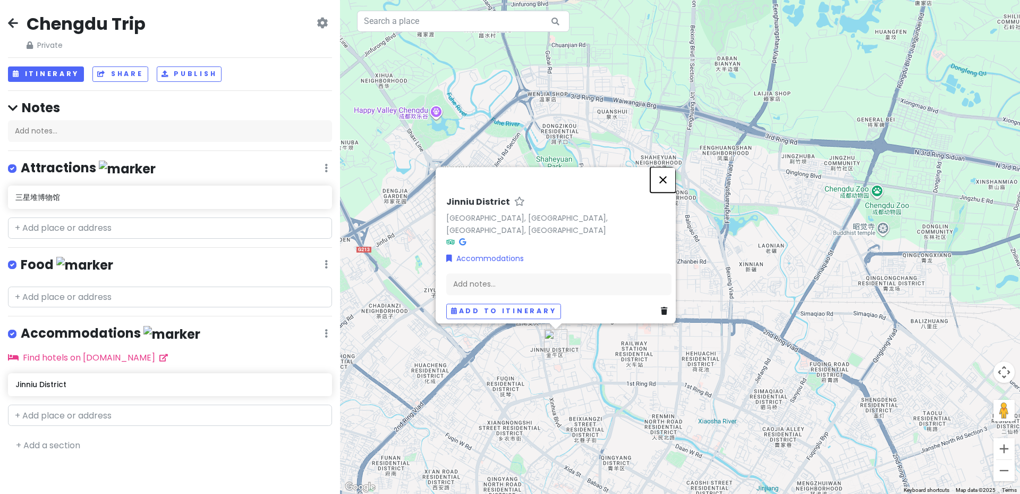
click at [670, 185] on button "Close" at bounding box center [663, 180] width 26 height 26
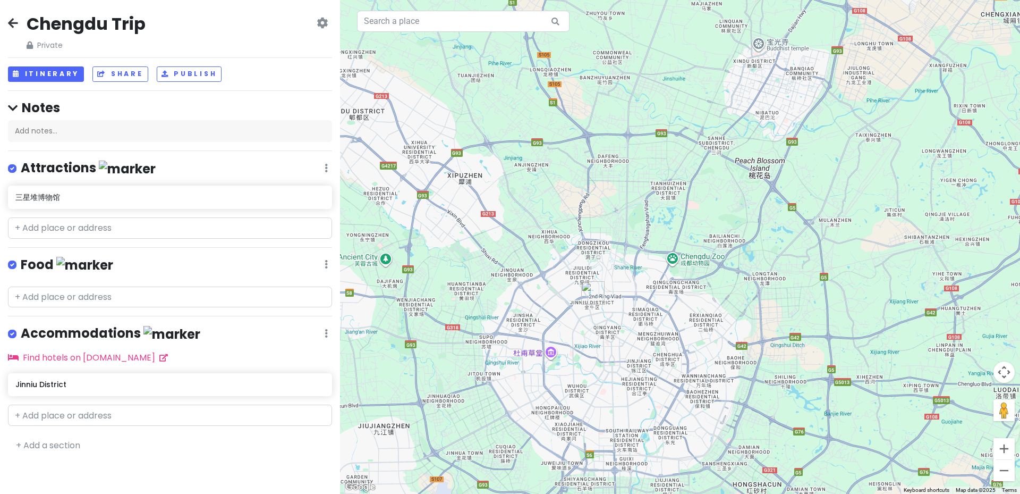
drag, startPoint x: 635, startPoint y: 316, endPoint x: 629, endPoint y: 327, distance: 13.6
click at [629, 327] on div at bounding box center [680, 247] width 680 height 494
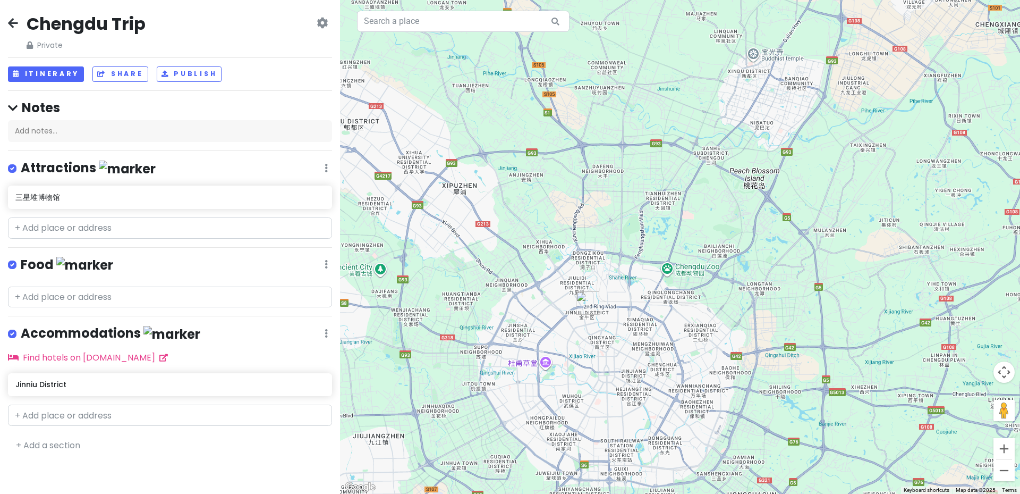
click at [4, 22] on div "Chengdu Trip Private Change Dates Make a Copy Delete Trip Go Pro ⚡️ Give Feedba…" at bounding box center [170, 247] width 340 height 494
click at [9, 23] on icon at bounding box center [13, 23] width 10 height 9
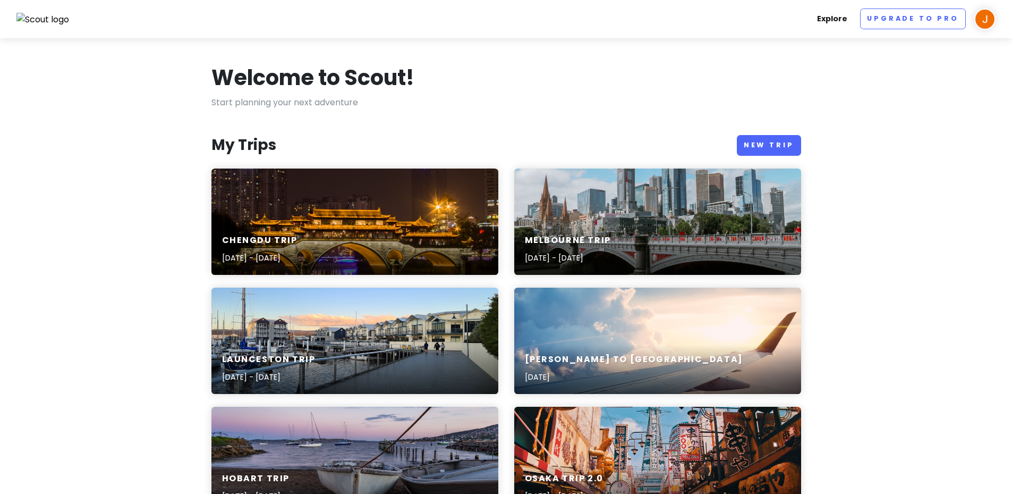
click at [848, 23] on link "Explore" at bounding box center [832, 19] width 39 height 21
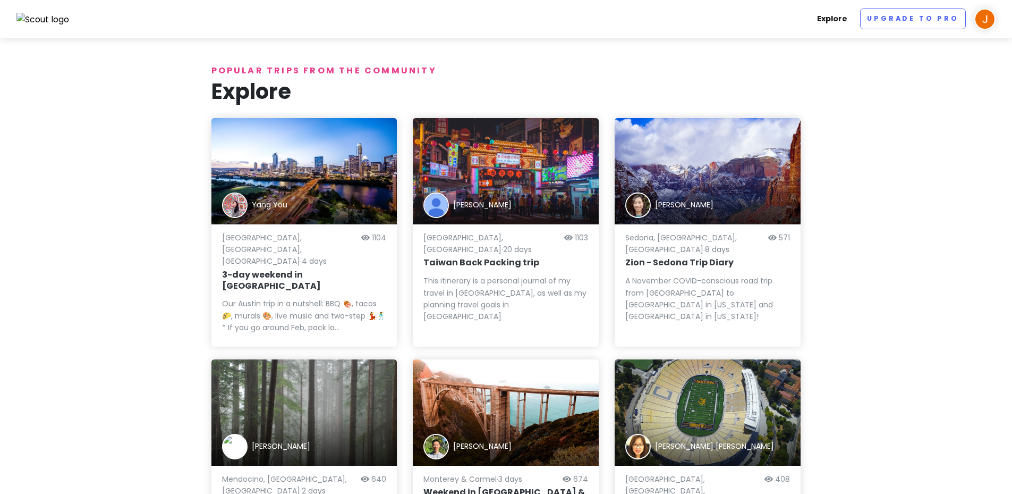
click at [832, 21] on link "Explore" at bounding box center [832, 19] width 39 height 21
click at [299, 82] on h1 "Explore" at bounding box center [506, 92] width 590 height 28
click at [257, 89] on h1 "Explore" at bounding box center [506, 92] width 590 height 28
click at [300, 64] on p "Popular trips from the community" at bounding box center [506, 71] width 590 height 14
click at [299, 72] on p "Popular trips from the community" at bounding box center [506, 71] width 590 height 14
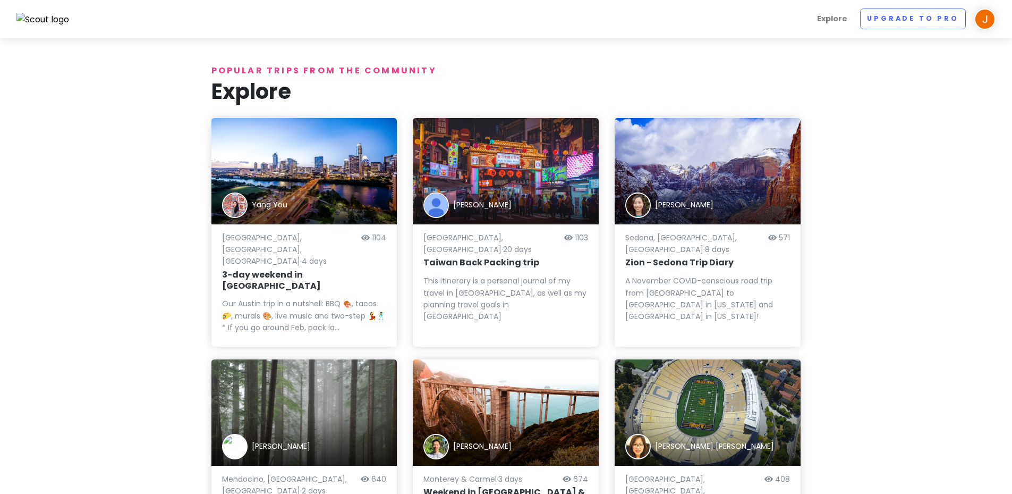
click at [33, 17] on img at bounding box center [42, 20] width 53 height 14
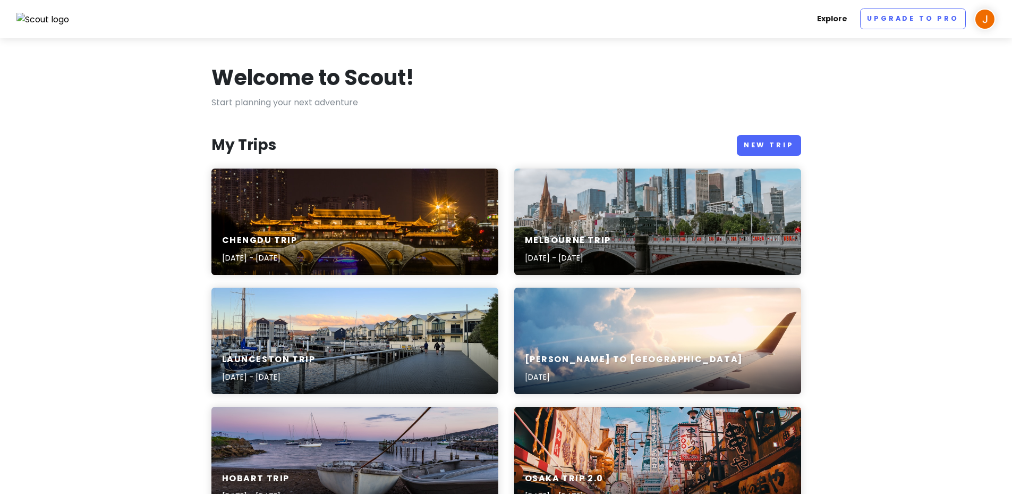
click at [829, 17] on link "Explore" at bounding box center [832, 19] width 39 height 21
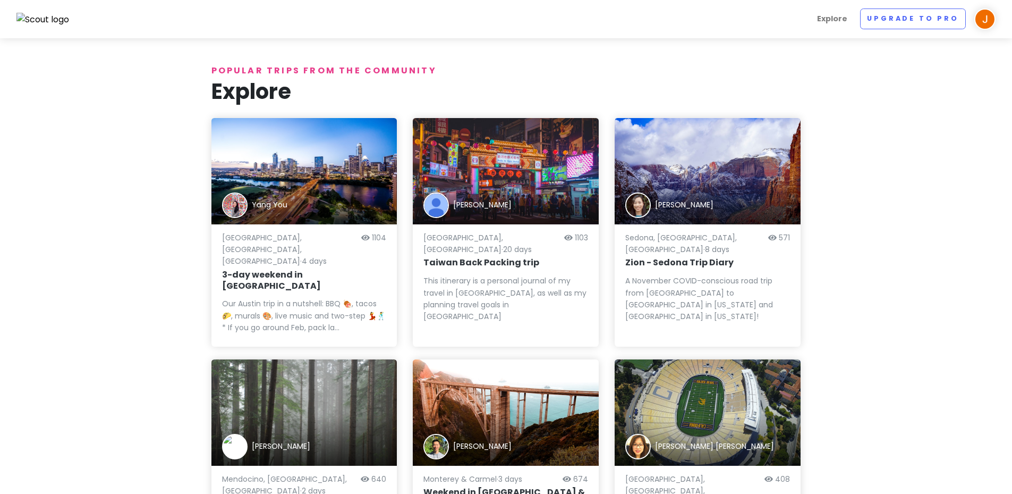
click at [835, 16] on link "Explore" at bounding box center [832, 19] width 39 height 21
click at [375, 68] on p "Popular trips from the community" at bounding box center [506, 71] width 590 height 14
click at [356, 79] on h1 "Explore" at bounding box center [506, 92] width 590 height 28
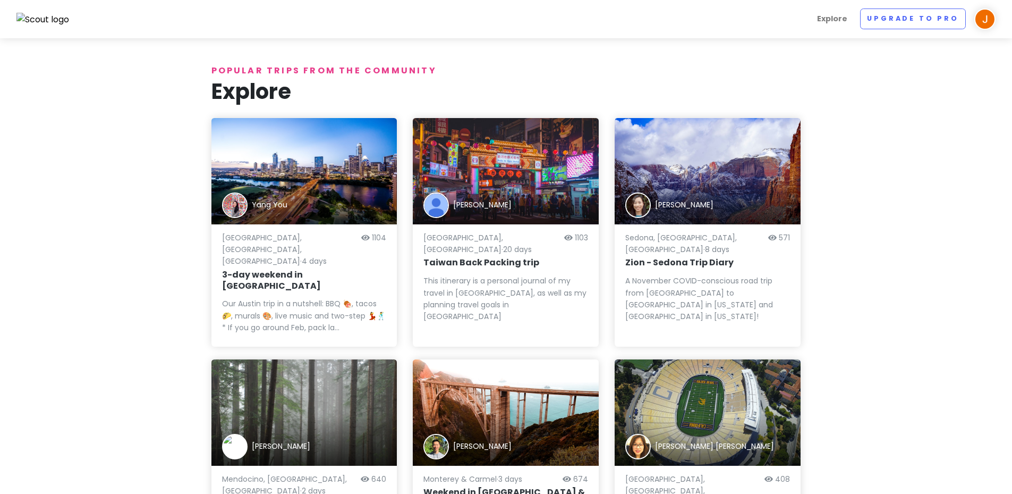
click at [286, 96] on h1 "Explore" at bounding box center [506, 92] width 590 height 28
click at [267, 96] on h1 "Explore" at bounding box center [506, 92] width 590 height 28
click at [250, 96] on h1 "Explore" at bounding box center [506, 92] width 590 height 28
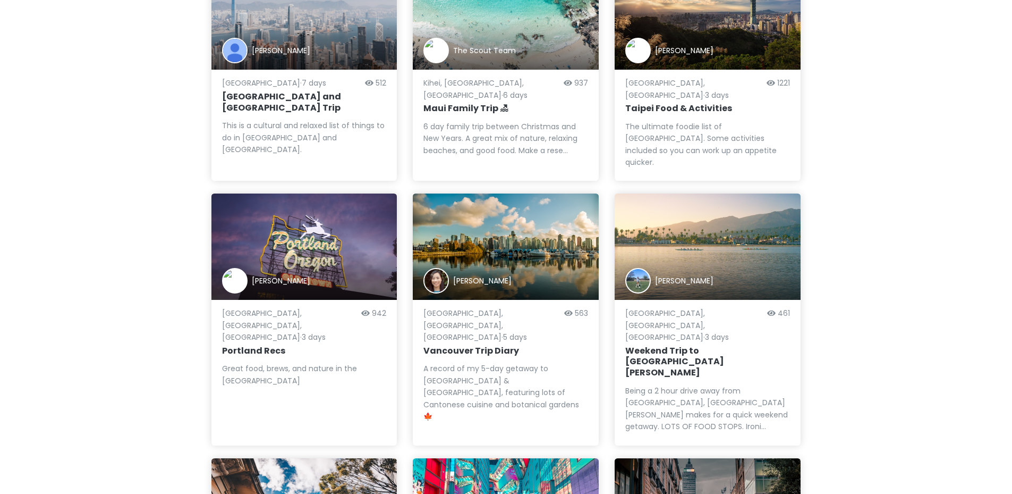
scroll to position [925, 0]
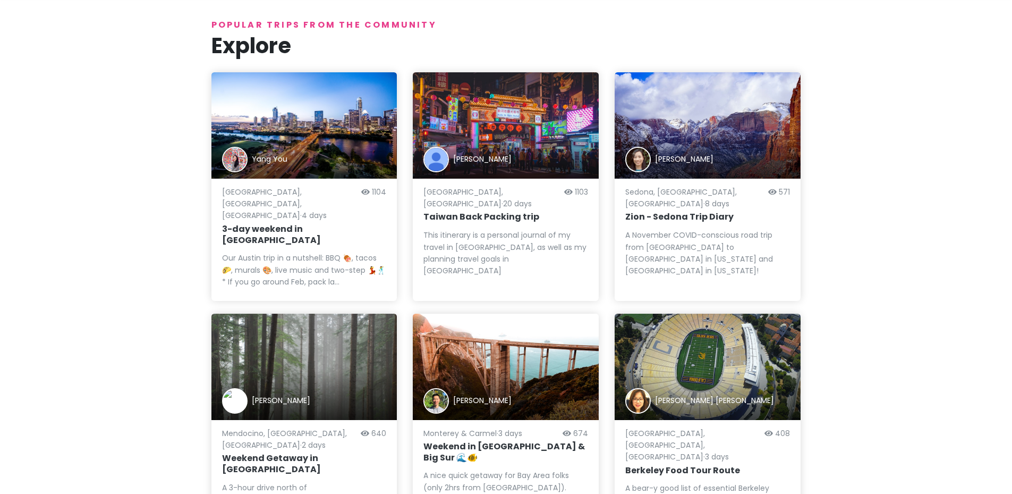
scroll to position [0, 0]
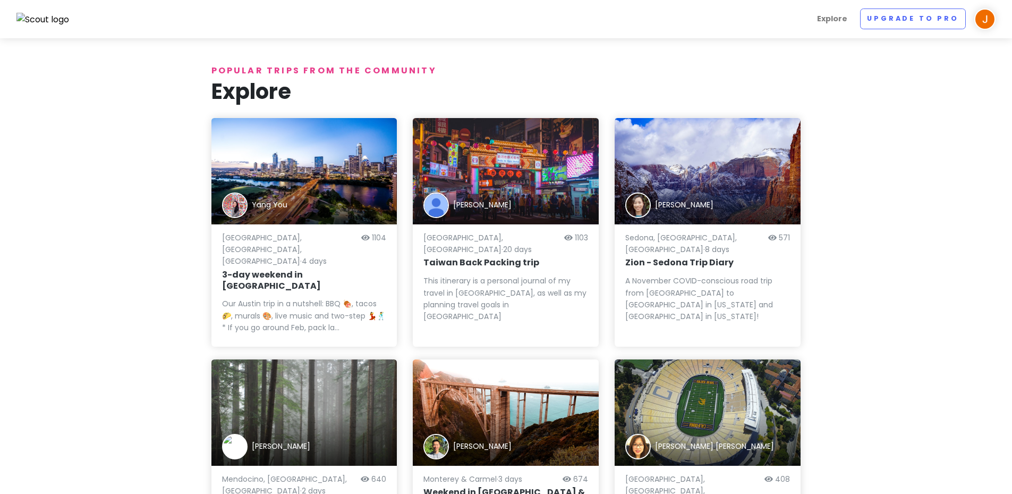
click at [259, 71] on p "Popular trips from the community" at bounding box center [506, 71] width 590 height 14
click at [54, 22] on img at bounding box center [42, 20] width 53 height 14
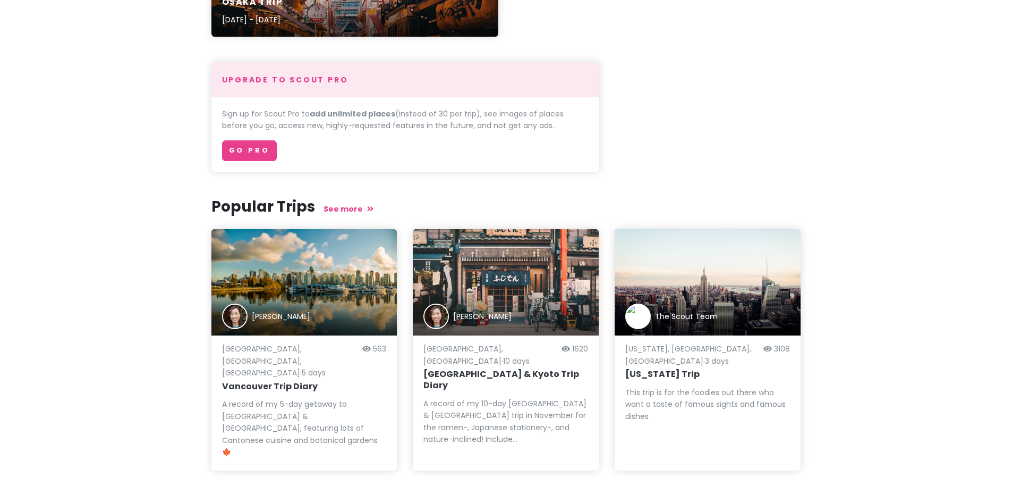
scroll to position [600, 0]
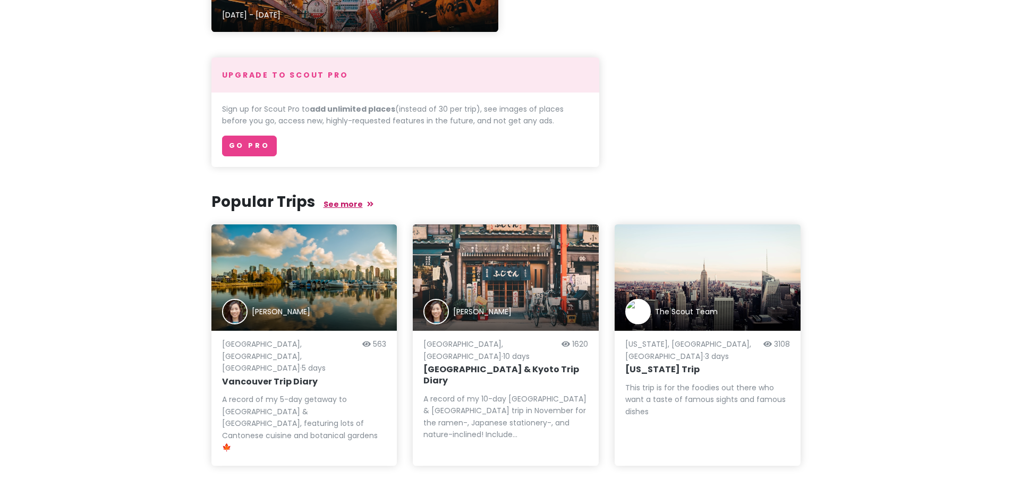
click at [341, 201] on link "See more" at bounding box center [349, 204] width 50 height 11
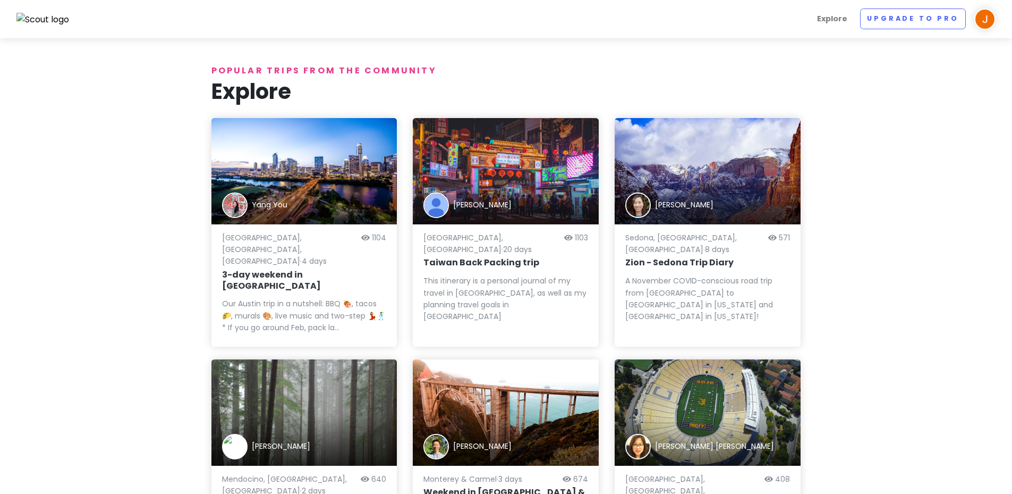
click at [775, 94] on h1 "Explore" at bounding box center [506, 92] width 590 height 28
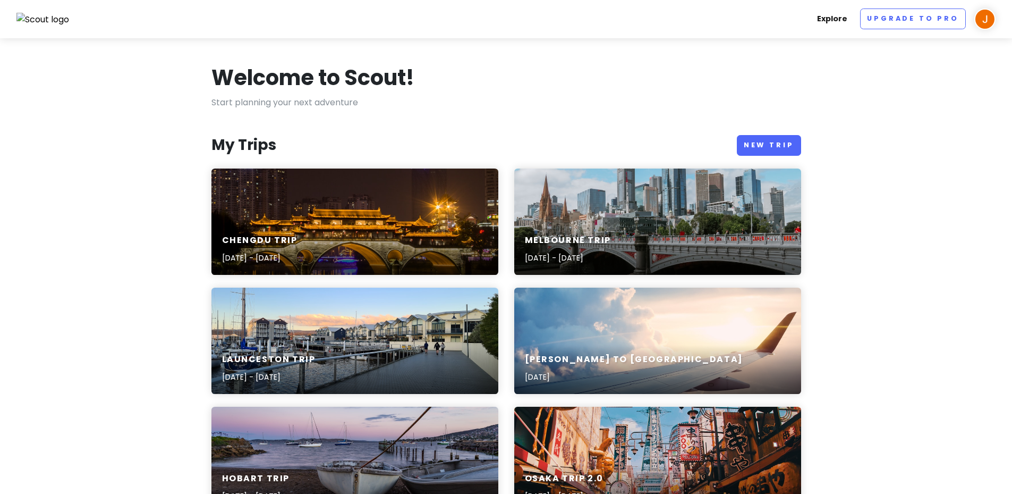
click at [833, 14] on link "Explore" at bounding box center [832, 19] width 39 height 21
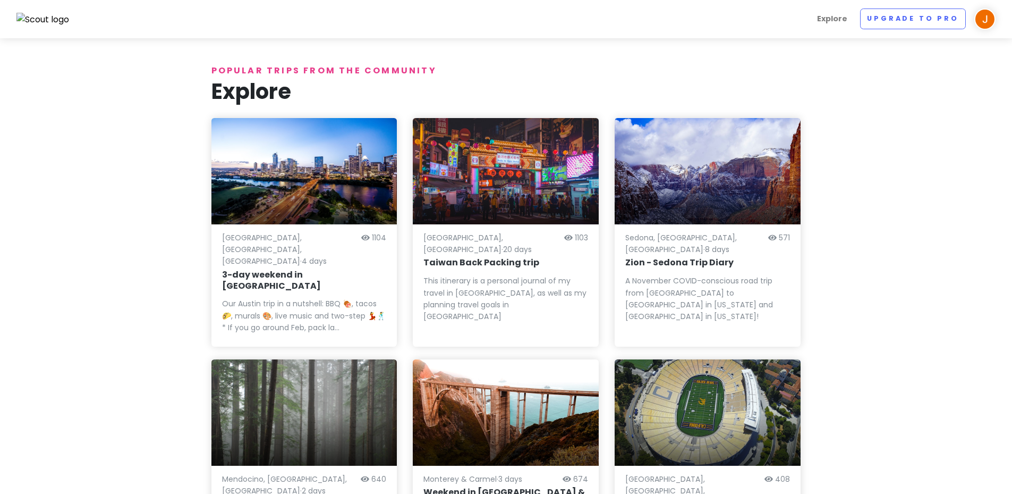
click at [341, 74] on p "Popular trips from the community" at bounding box center [506, 71] width 590 height 14
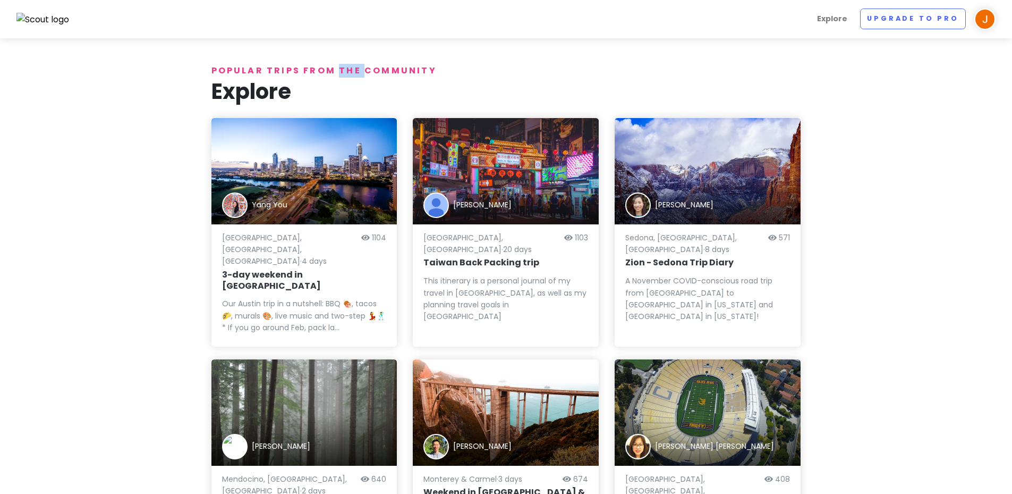
click at [341, 74] on p "Popular trips from the community" at bounding box center [506, 71] width 590 height 14
click at [425, 84] on h1 "Explore" at bounding box center [506, 92] width 590 height 28
click at [339, 70] on p "Popular trips from the community" at bounding box center [506, 71] width 590 height 14
click at [245, 89] on h1 "Explore" at bounding box center [506, 92] width 590 height 28
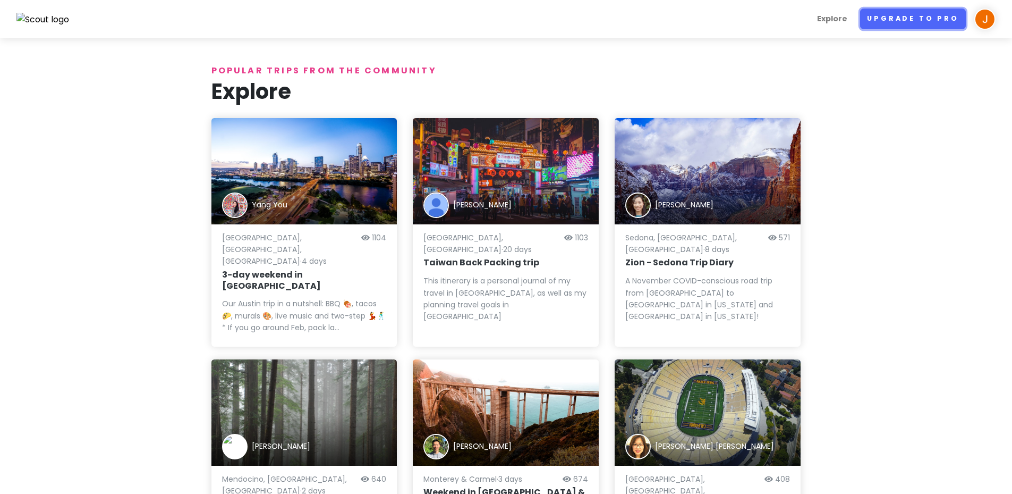
click at [898, 17] on link "Upgrade to Pro" at bounding box center [913, 19] width 106 height 21
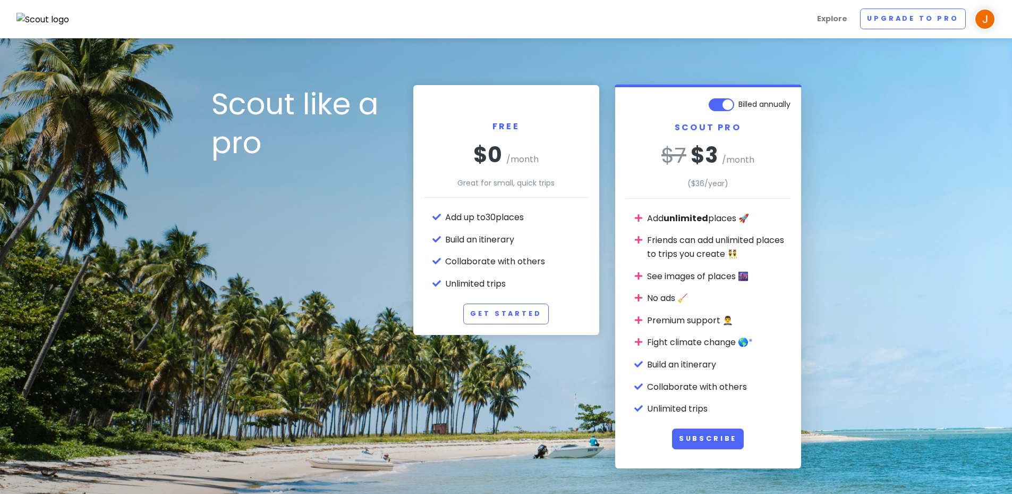
click at [739, 103] on label "Billed annually" at bounding box center [765, 102] width 52 height 13
click at [784, 103] on input "Billed annually" at bounding box center [787, 99] width 7 height 7
checkbox input "false"
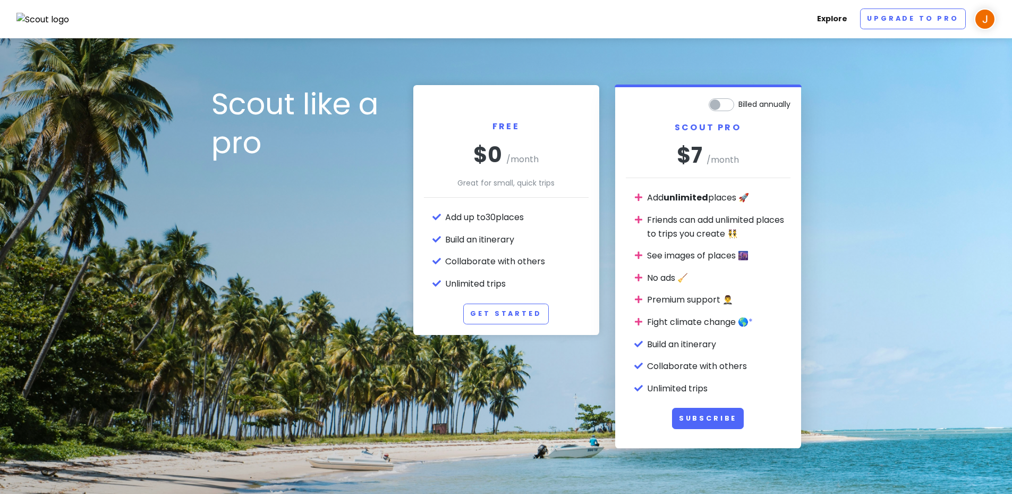
click at [828, 20] on link "Explore" at bounding box center [832, 19] width 39 height 21
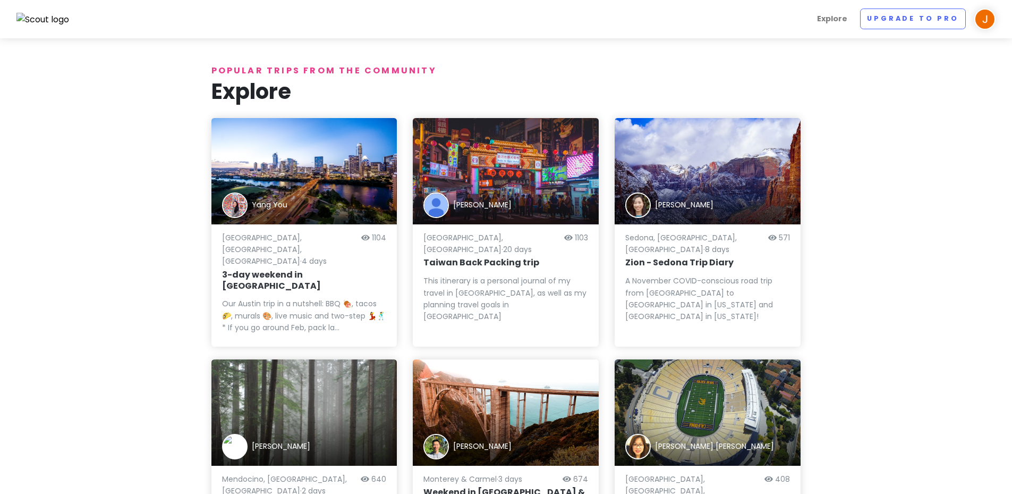
click at [348, 88] on h1 "Explore" at bounding box center [506, 92] width 590 height 28
click at [262, 88] on h1 "Explore" at bounding box center [506, 92] width 590 height 28
click at [276, 73] on p "Popular trips from the community" at bounding box center [506, 71] width 590 height 14
click at [382, 84] on h1 "Explore" at bounding box center [506, 92] width 590 height 28
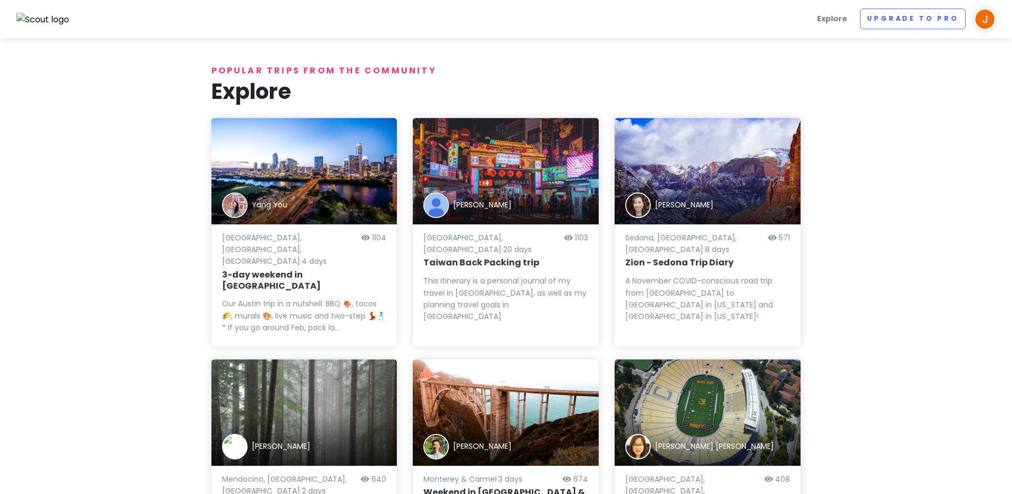
click at [752, 169] on div "[PERSON_NAME]" at bounding box center [708, 171] width 186 height 106
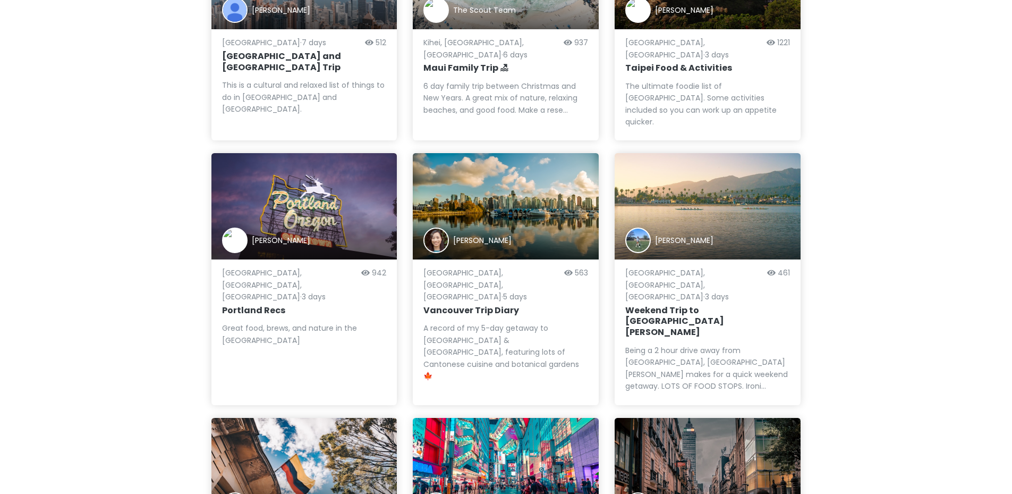
scroll to position [925, 0]
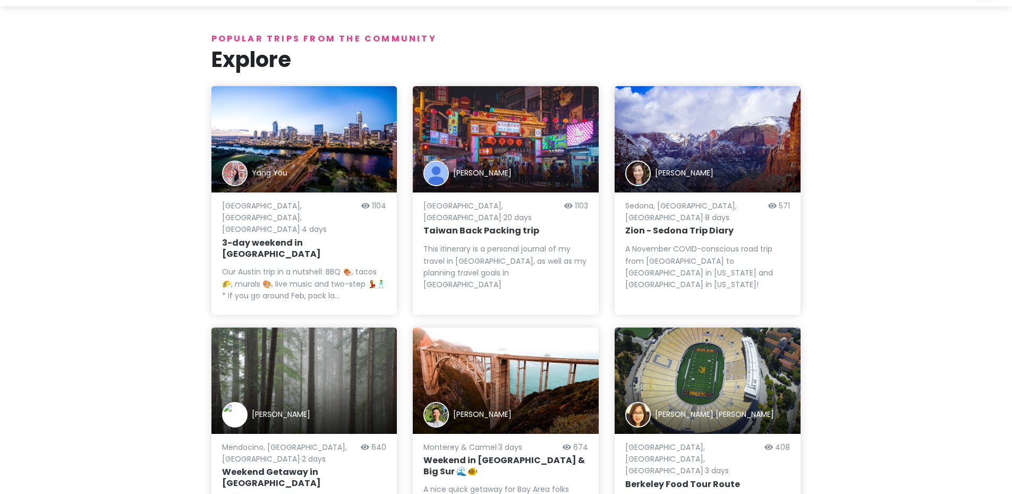
scroll to position [0, 0]
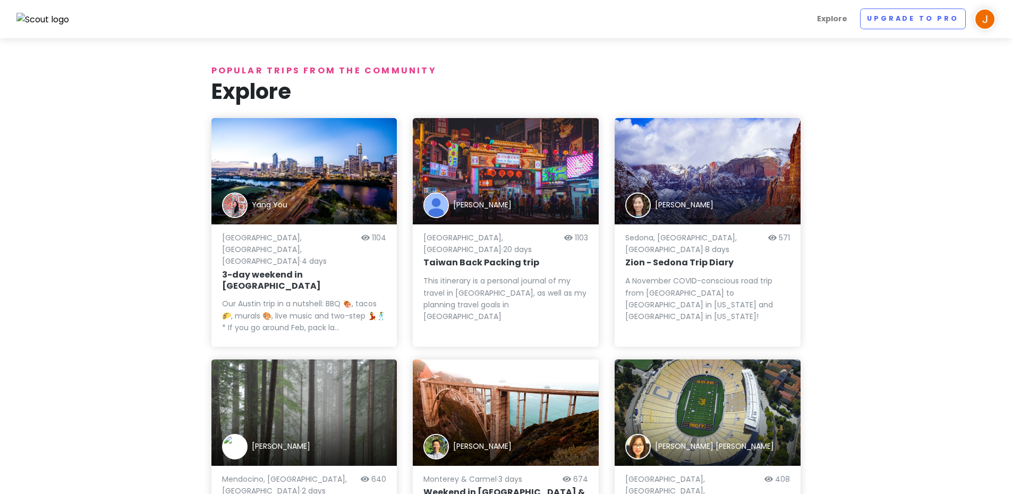
click at [65, 29] on div "Explore Upgrade to Pro Shi -Xian Sim Give Feedback 💡 Support Scout ☕️ Log Out" at bounding box center [506, 19] width 995 height 21
